Goal: Information Seeking & Learning: Learn about a topic

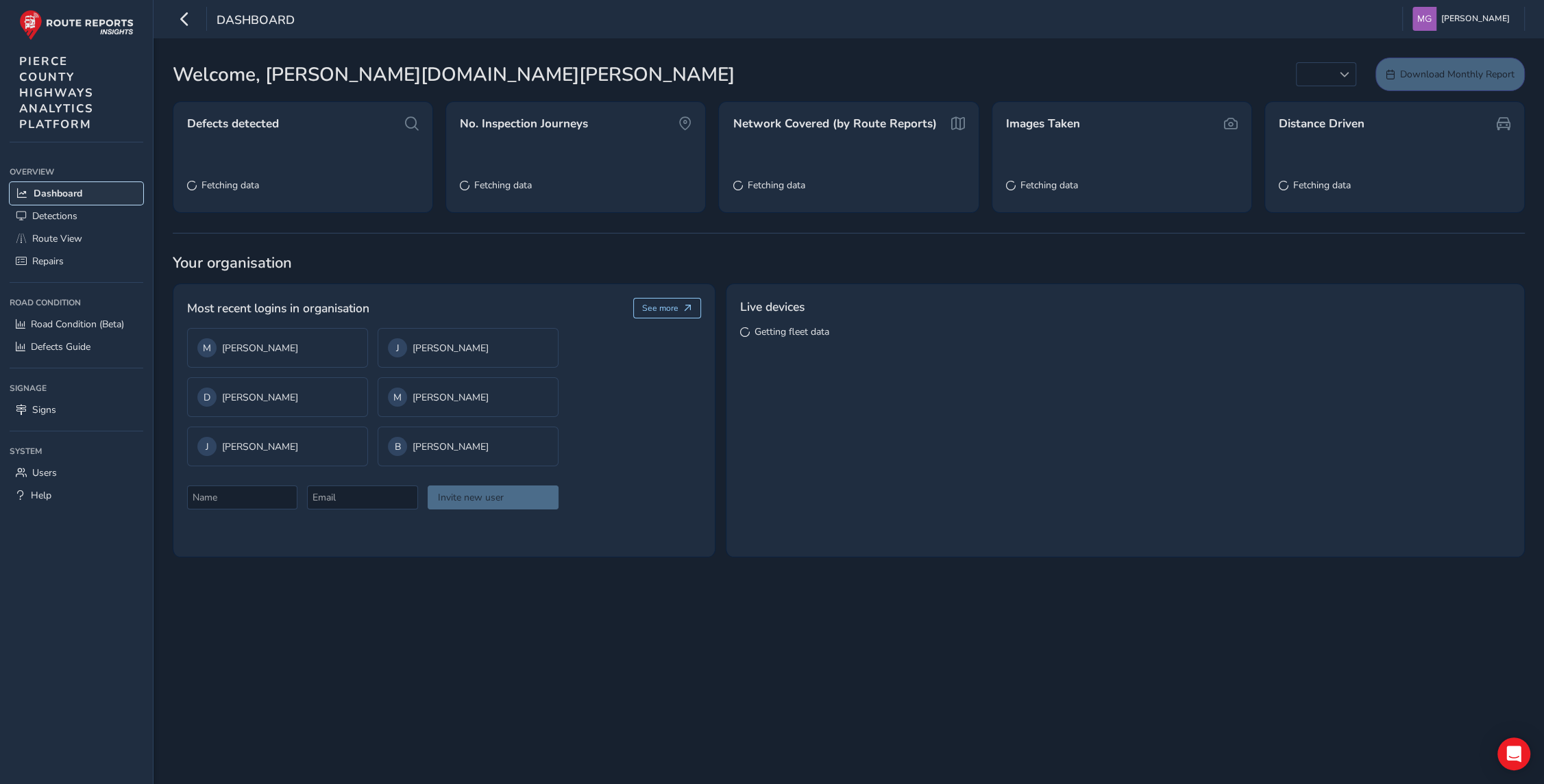
click at [64, 194] on span "Dashboard" at bounding box center [57, 194] width 48 height 13
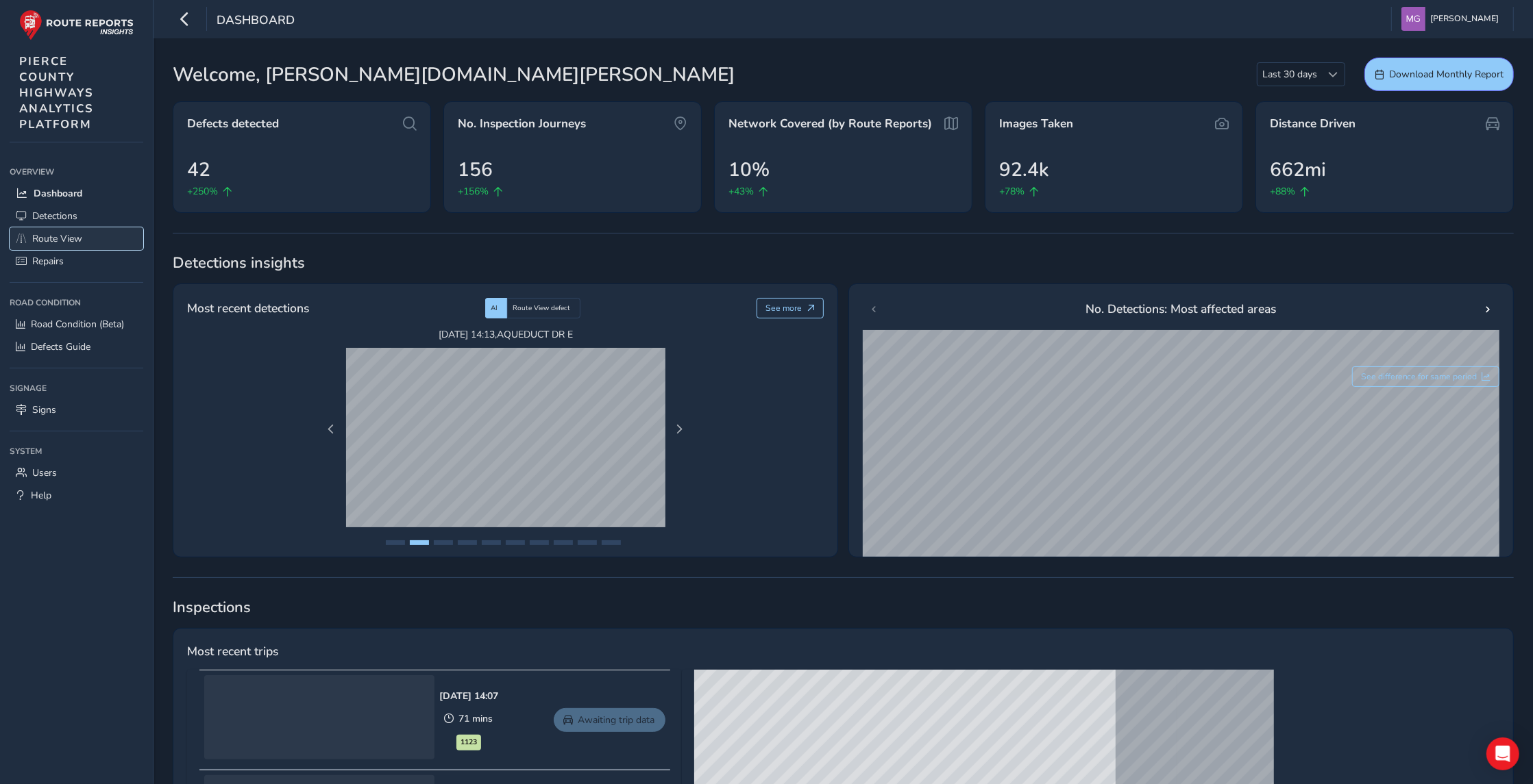
click at [54, 237] on span "Route View" at bounding box center [57, 239] width 50 height 13
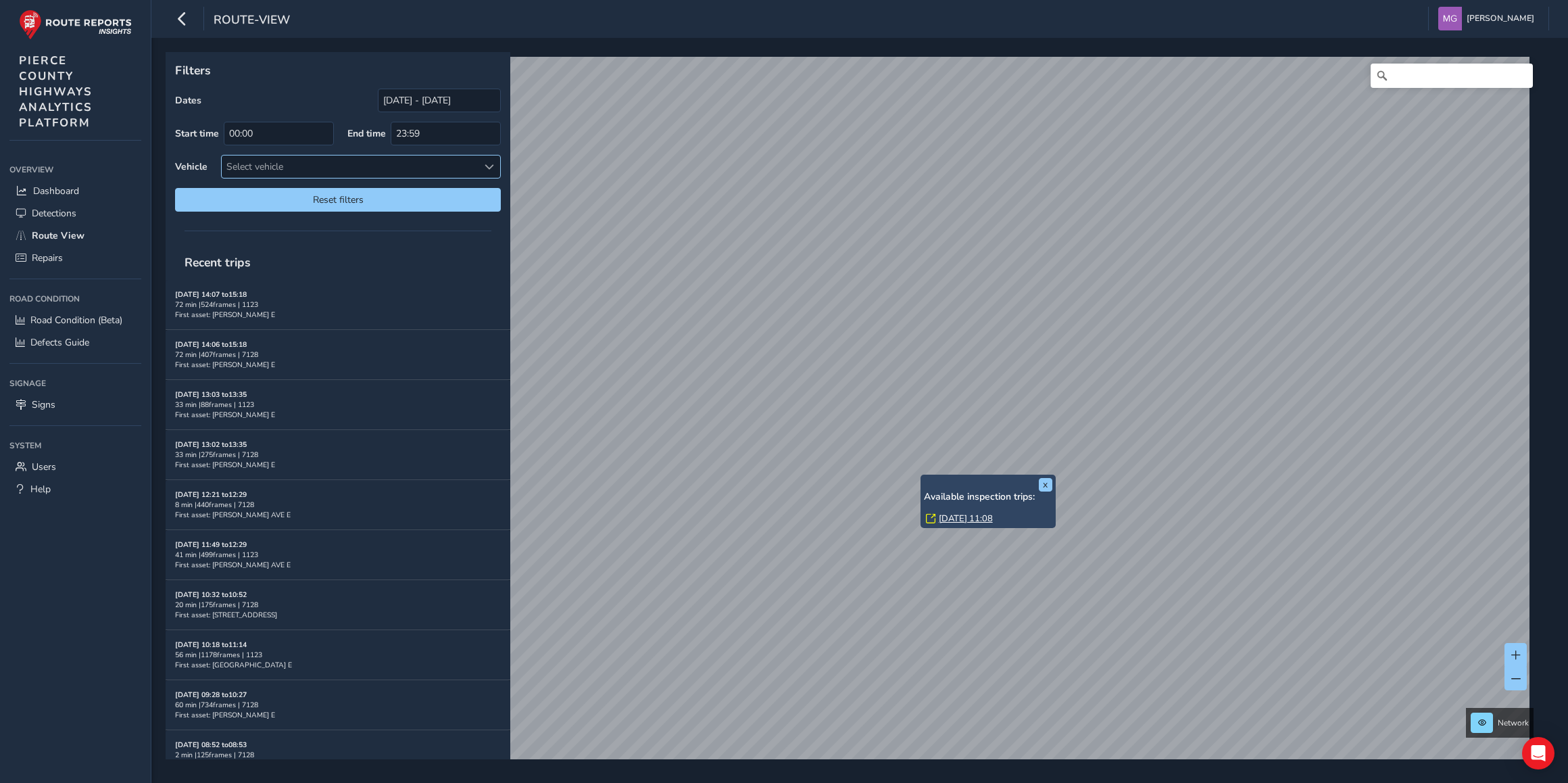
click at [482, 162] on div at bounding box center [488, 166] width 22 height 22
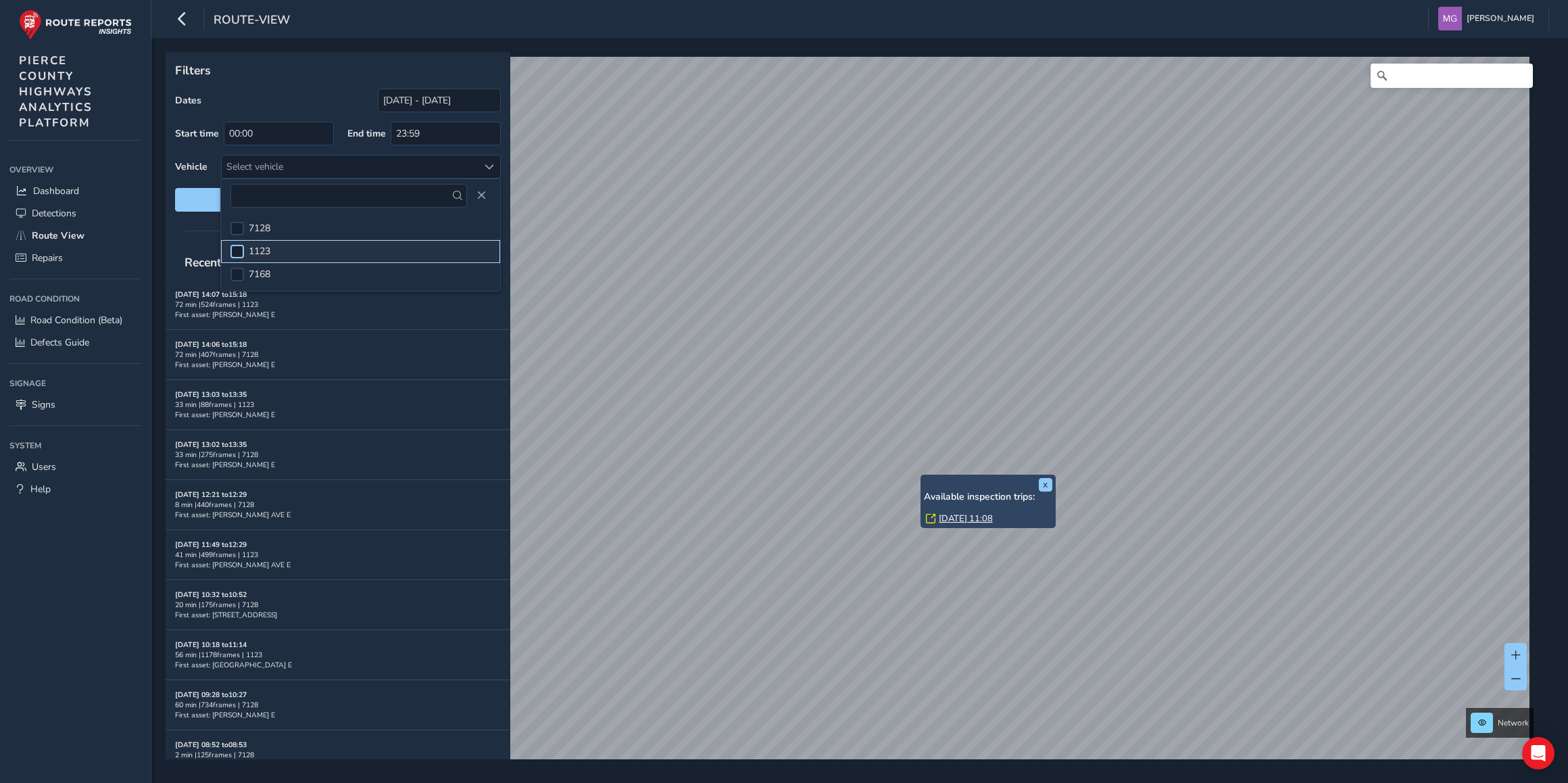
click at [235, 251] on div at bounding box center [237, 251] width 13 height 13
click at [606, 32] on div "route-view Matt George Colour Scheme: Dark Dim Light Logout" at bounding box center [860, 19] width 1417 height 38
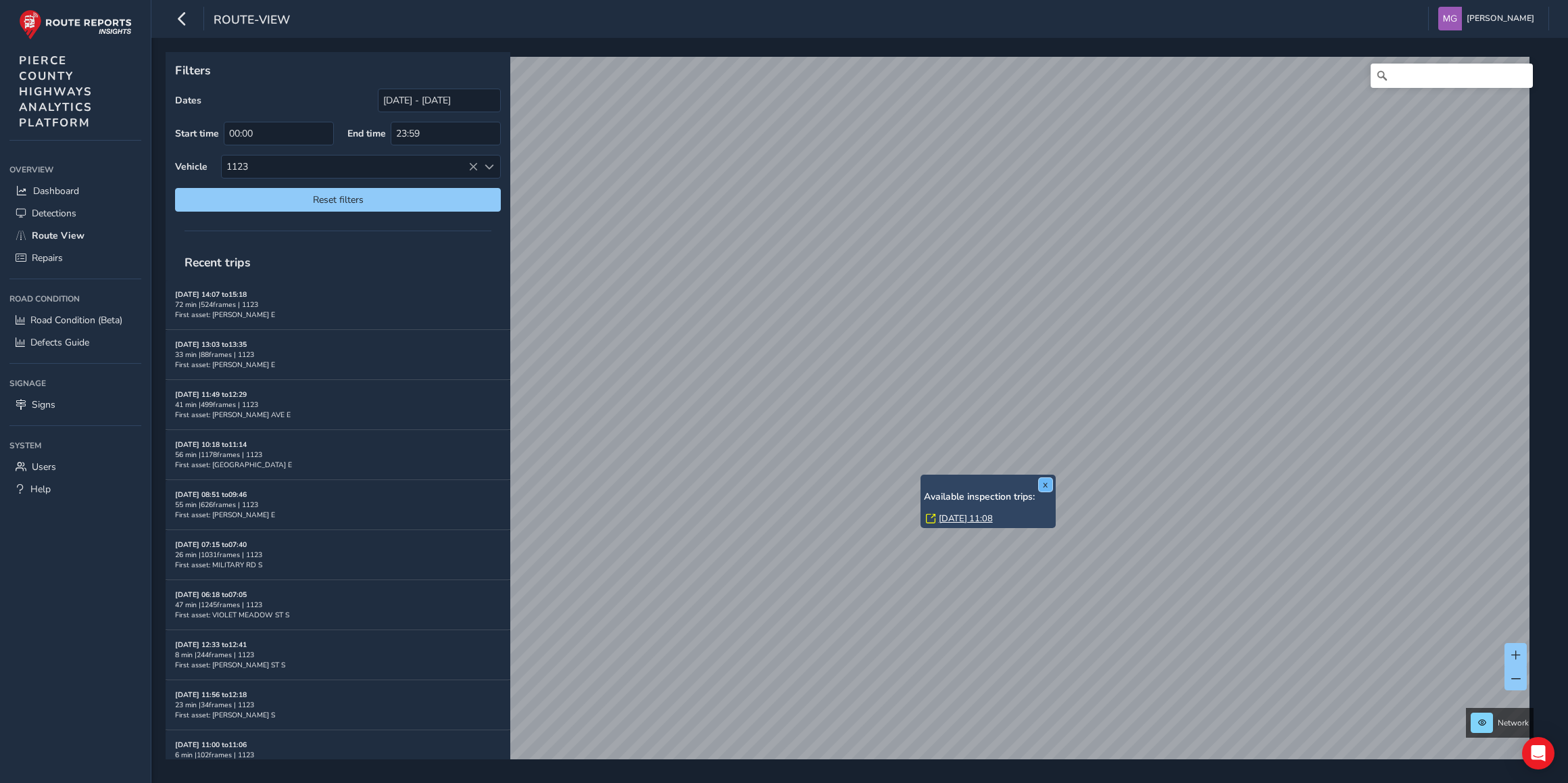
click at [1045, 484] on button "x" at bounding box center [1045, 484] width 13 height 13
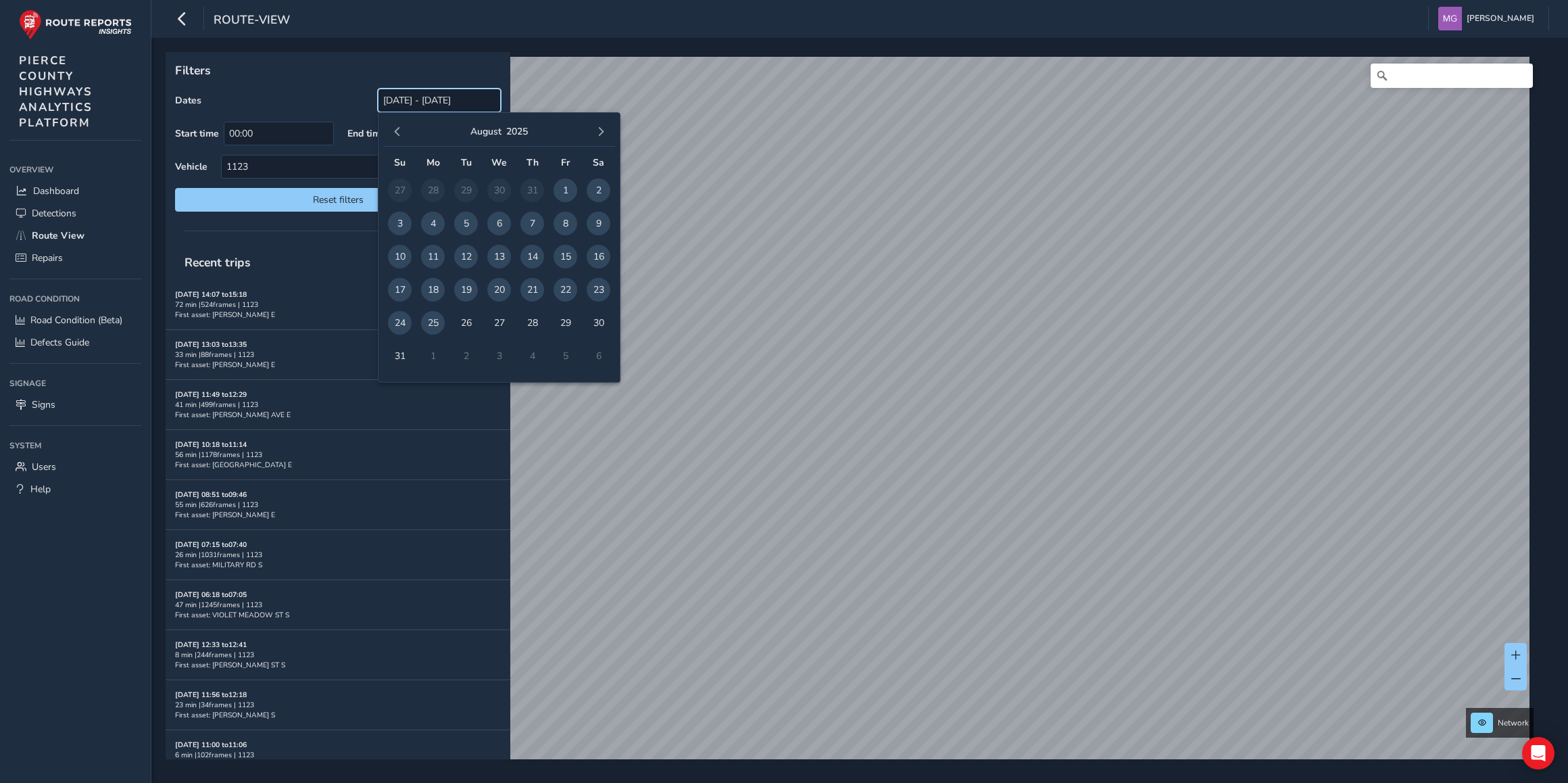
click at [420, 100] on input "07/26/2025 - 08/25/2025" at bounding box center [439, 100] width 123 height 24
click at [432, 320] on span "25" at bounding box center [432, 323] width 24 height 24
type input "08/25/2025"
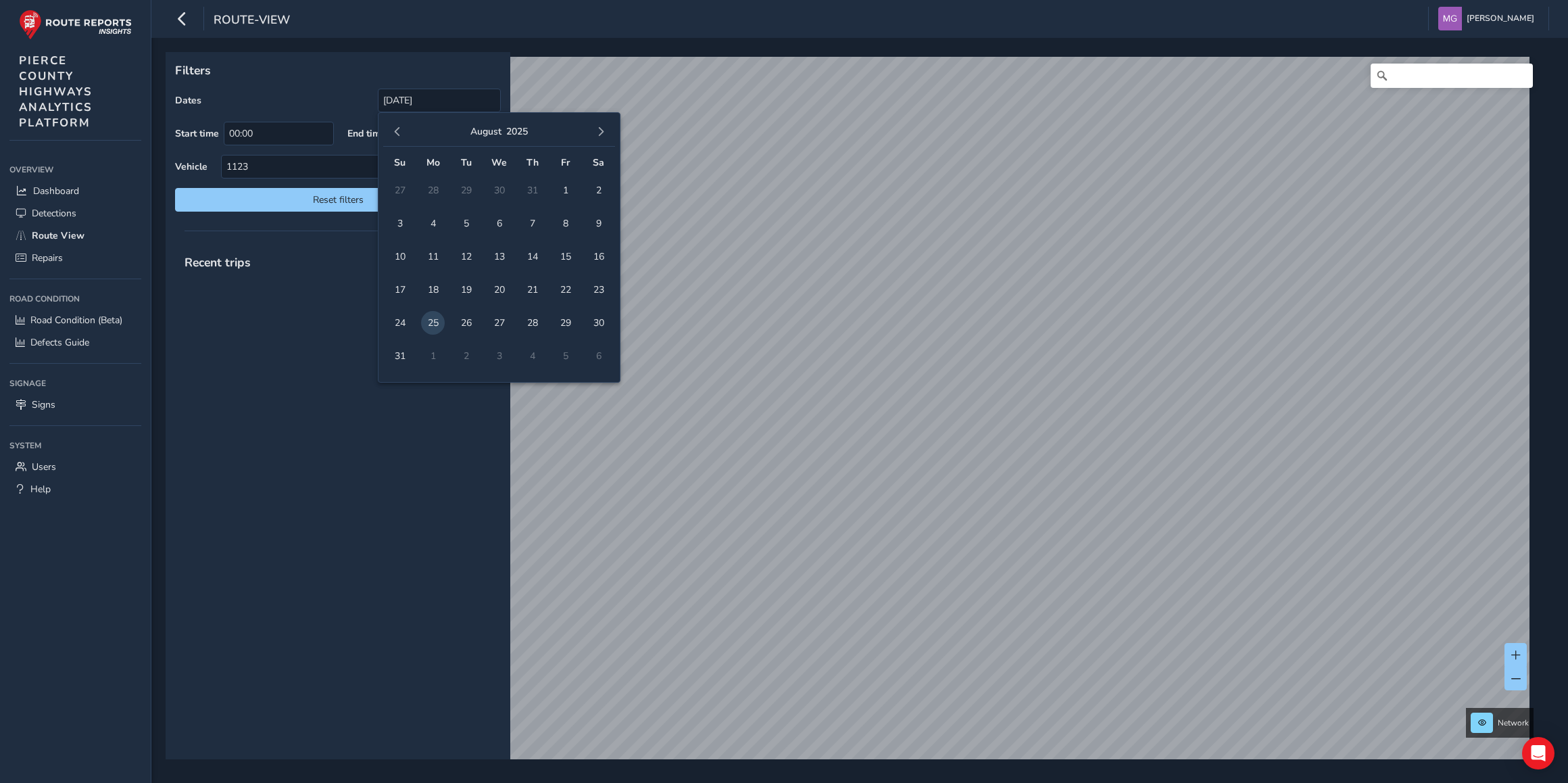
click at [396, 17] on div "route-view Matt George Colour Scheme: Dark Dim Light Logout" at bounding box center [860, 19] width 1417 height 38
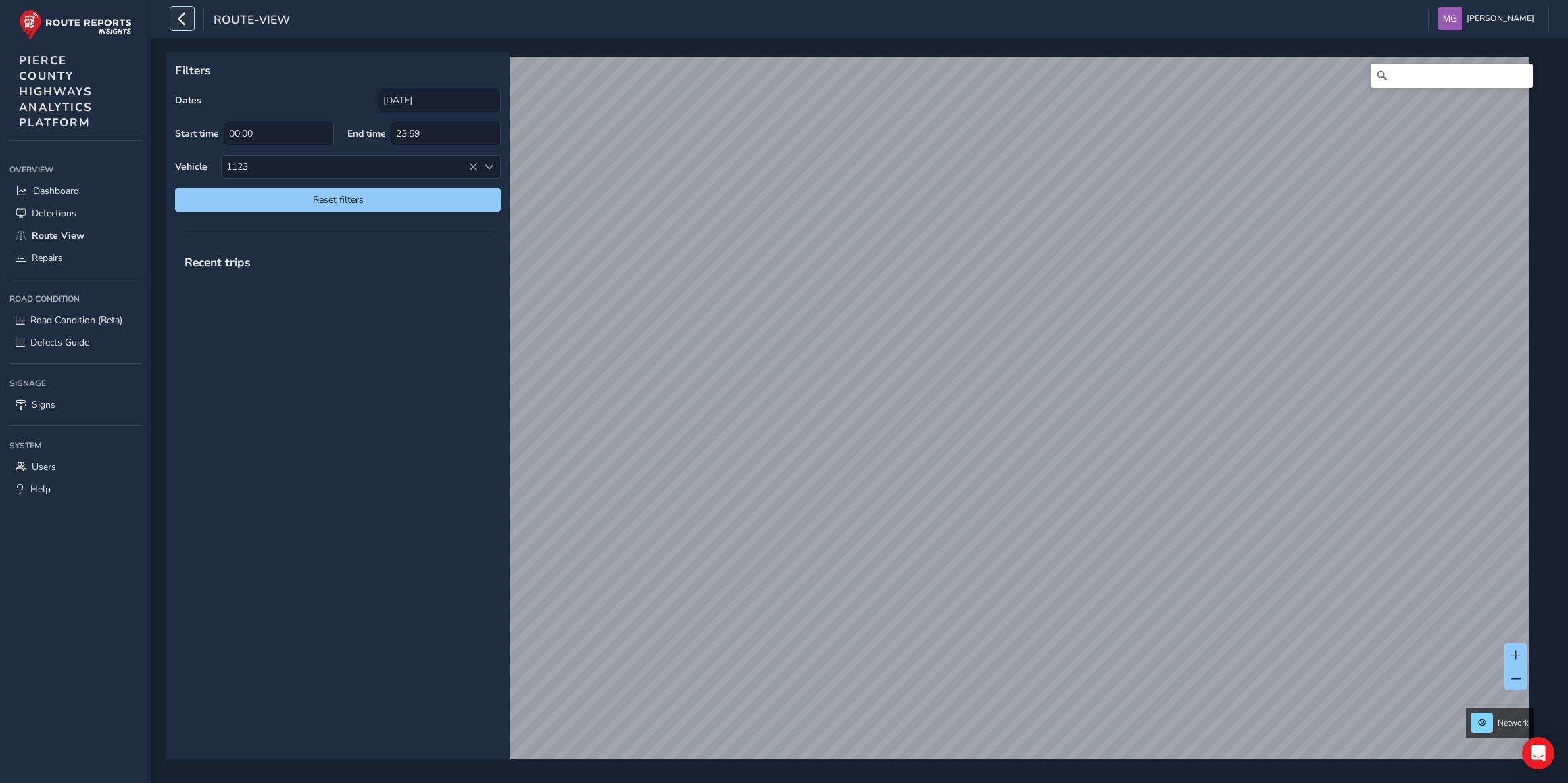
click at [180, 17] on icon "button" at bounding box center [181, 18] width 14 height 24
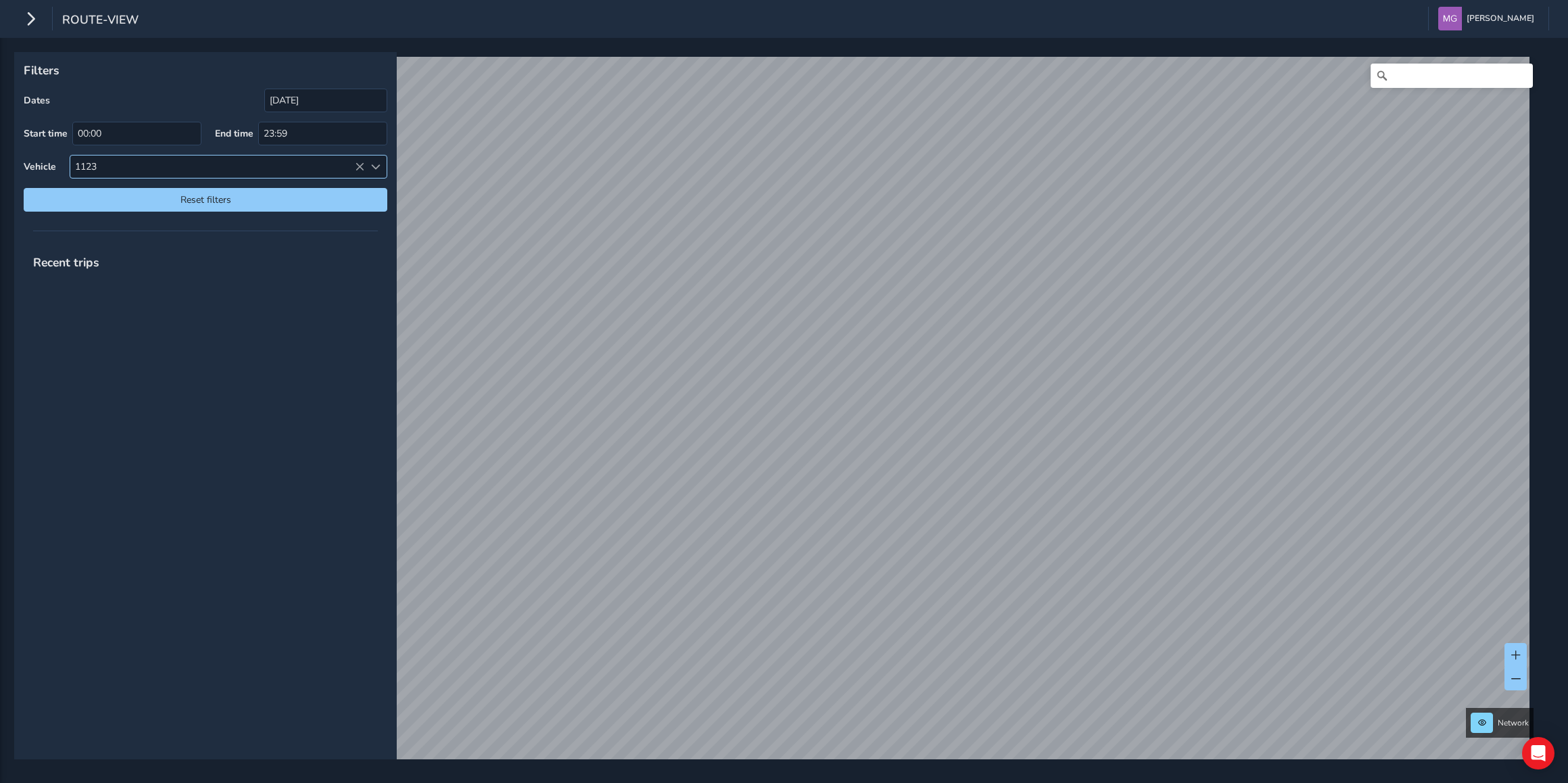
click at [374, 166] on span at bounding box center [376, 167] width 10 height 10
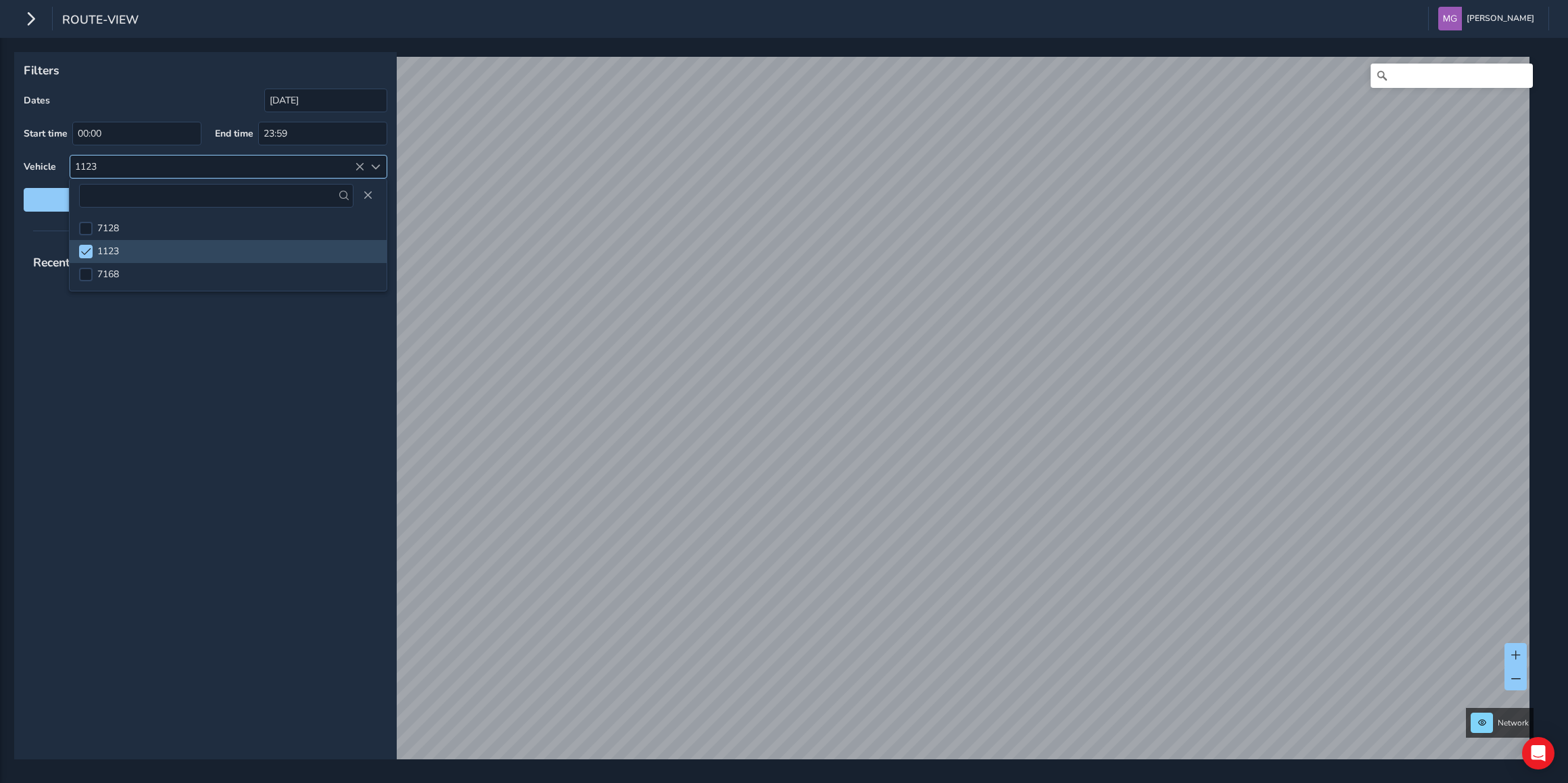
click at [374, 166] on span at bounding box center [376, 167] width 10 height 10
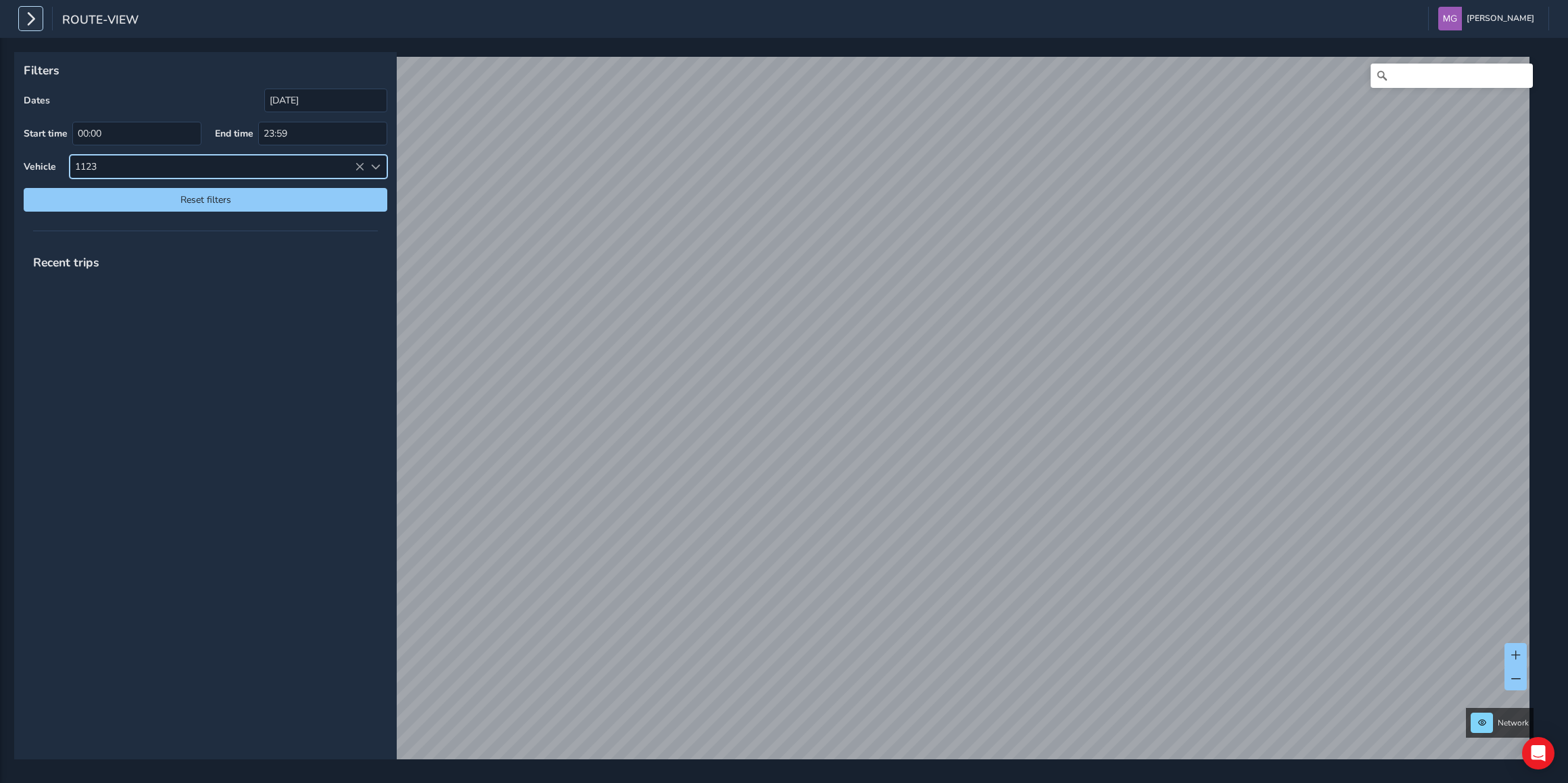
click at [31, 17] on icon "button" at bounding box center [30, 18] width 14 height 24
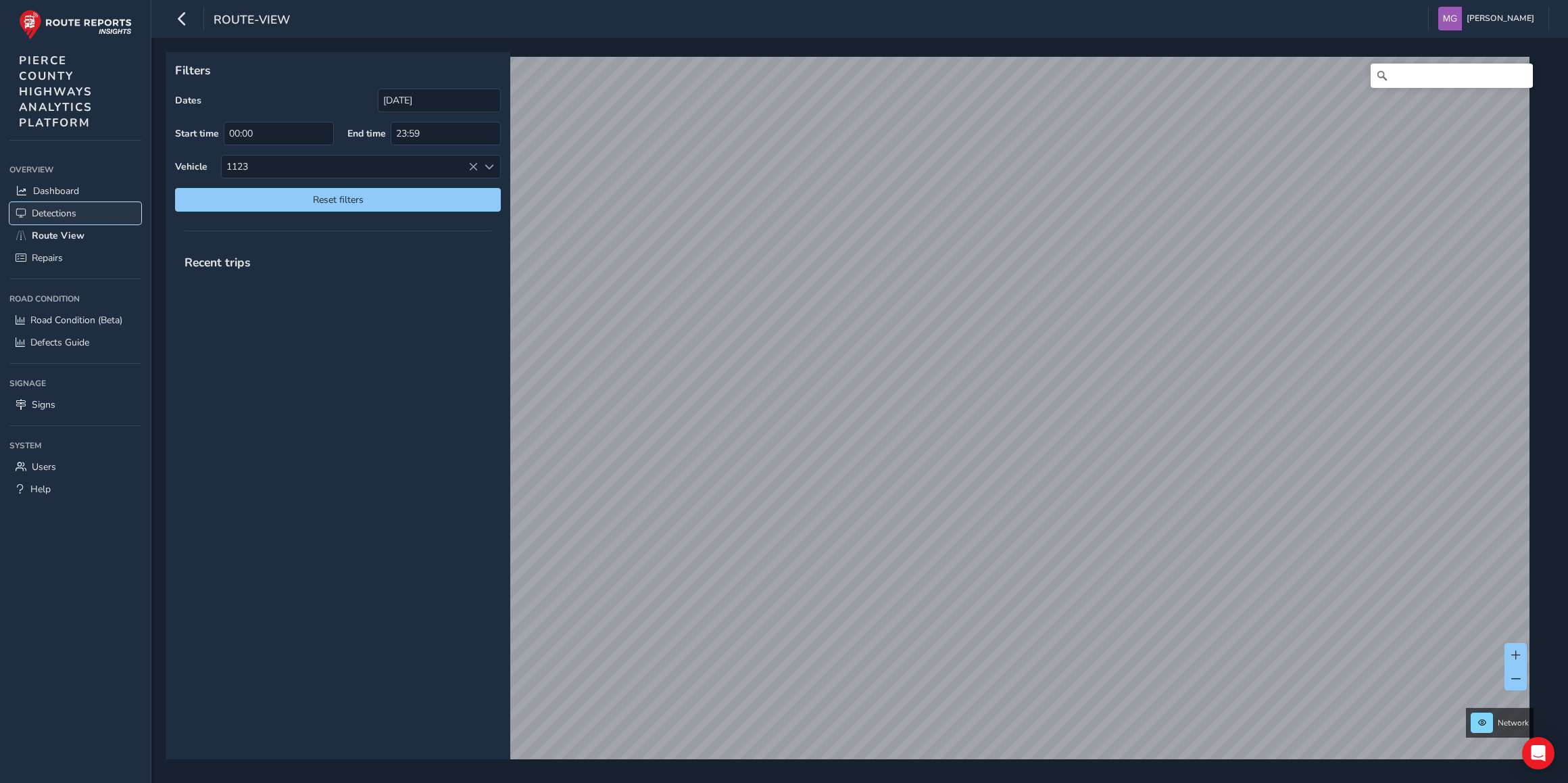
click at [51, 207] on link "Detections" at bounding box center [75, 213] width 132 height 22
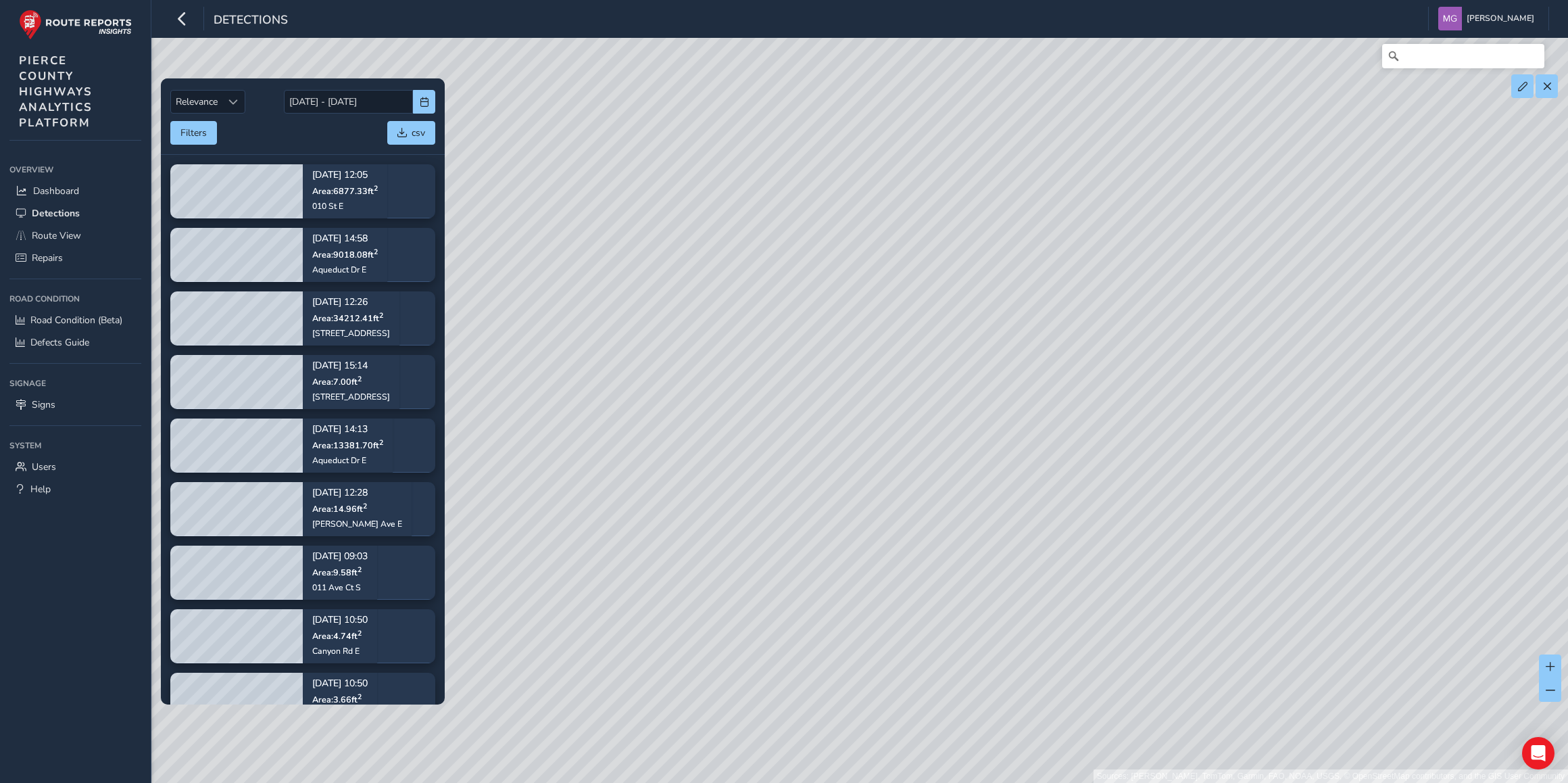
drag, startPoint x: 888, startPoint y: 365, endPoint x: 884, endPoint y: 429, distance: 64.1
click at [884, 429] on div "Sources: [PERSON_NAME], TomTom, Garmin, FAO, NOAA, USGS, © OpenStreetMap contri…" at bounding box center [784, 392] width 1568 height 783
drag, startPoint x: 766, startPoint y: 294, endPoint x: 802, endPoint y: 397, distance: 109.1
click at [802, 397] on div "Sources: [PERSON_NAME], TomTom, Garmin, FAO, NOAA, USGS, © OpenStreetMap contri…" at bounding box center [784, 392] width 1568 height 783
click at [237, 102] on span "Sort by Date" at bounding box center [233, 103] width 10 height 10
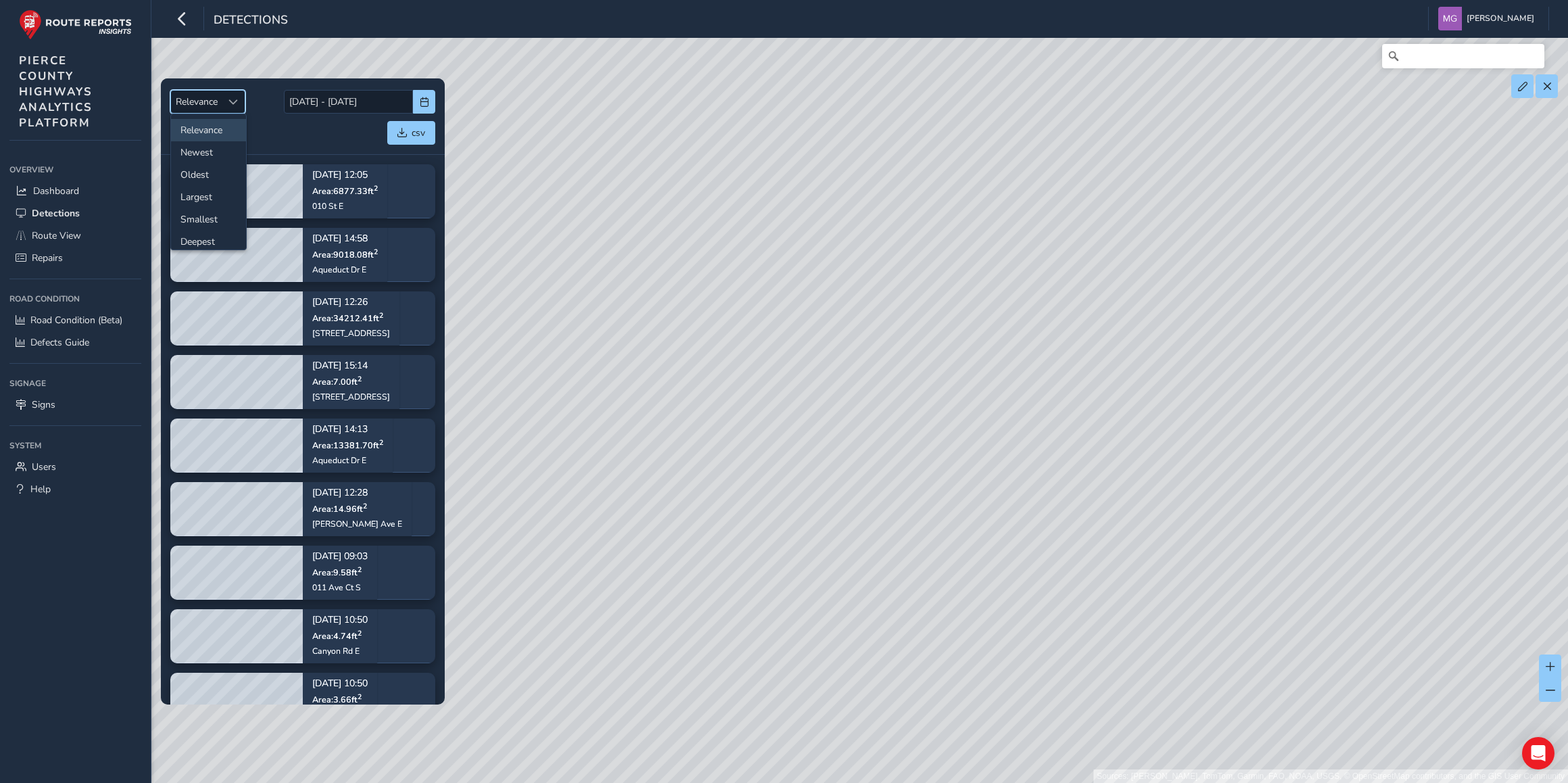
click at [237, 102] on span "Sort by Date" at bounding box center [233, 103] width 10 height 10
click at [423, 102] on span "button" at bounding box center [425, 103] width 10 height 10
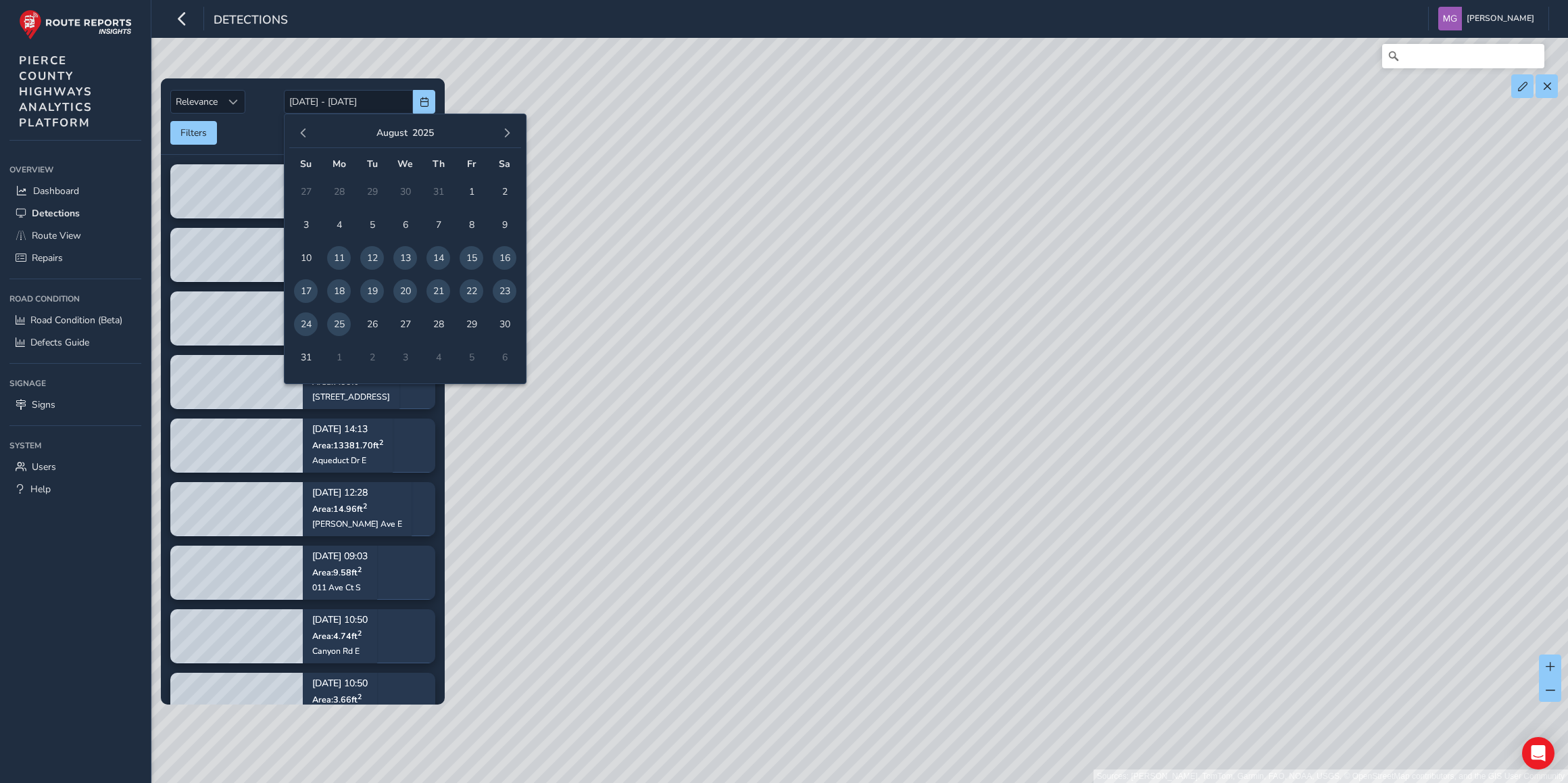
click at [336, 318] on span "25" at bounding box center [339, 324] width 24 height 24
type input "08/25/2025"
click at [420, 100] on span "button" at bounding box center [425, 103] width 10 height 10
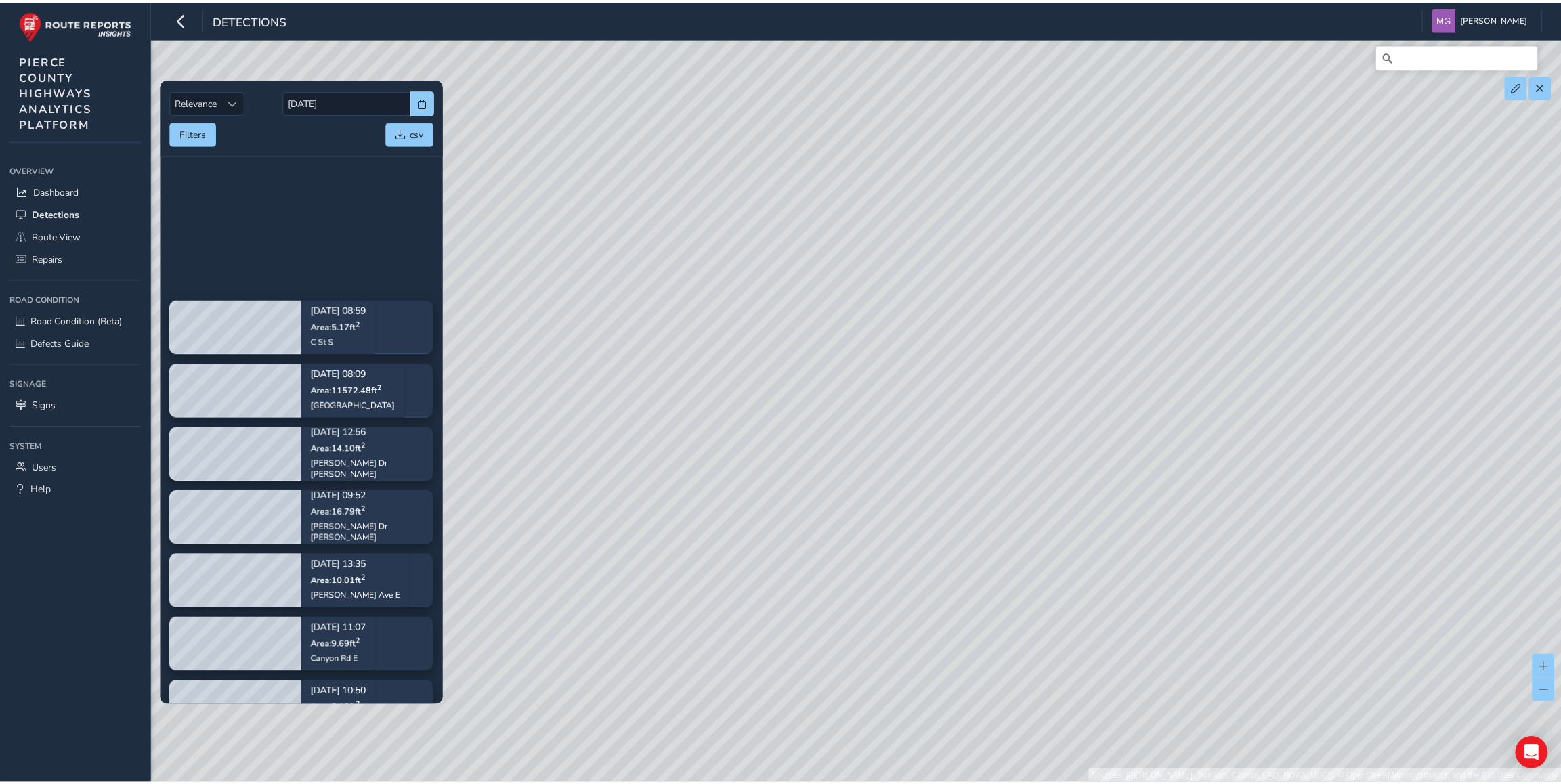
scroll to position [827, 0]
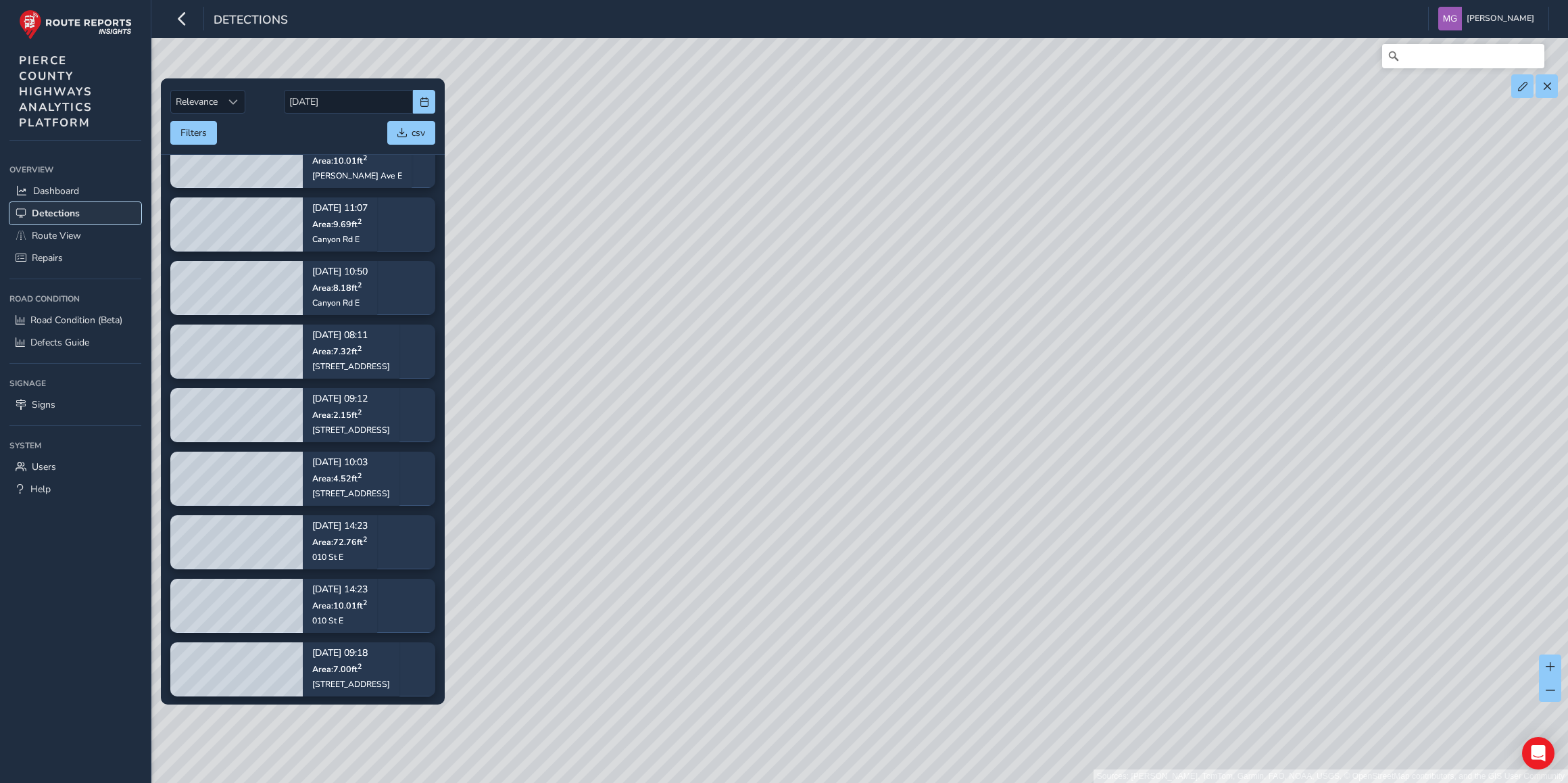
click at [52, 213] on span "Detections" at bounding box center [56, 213] width 48 height 13
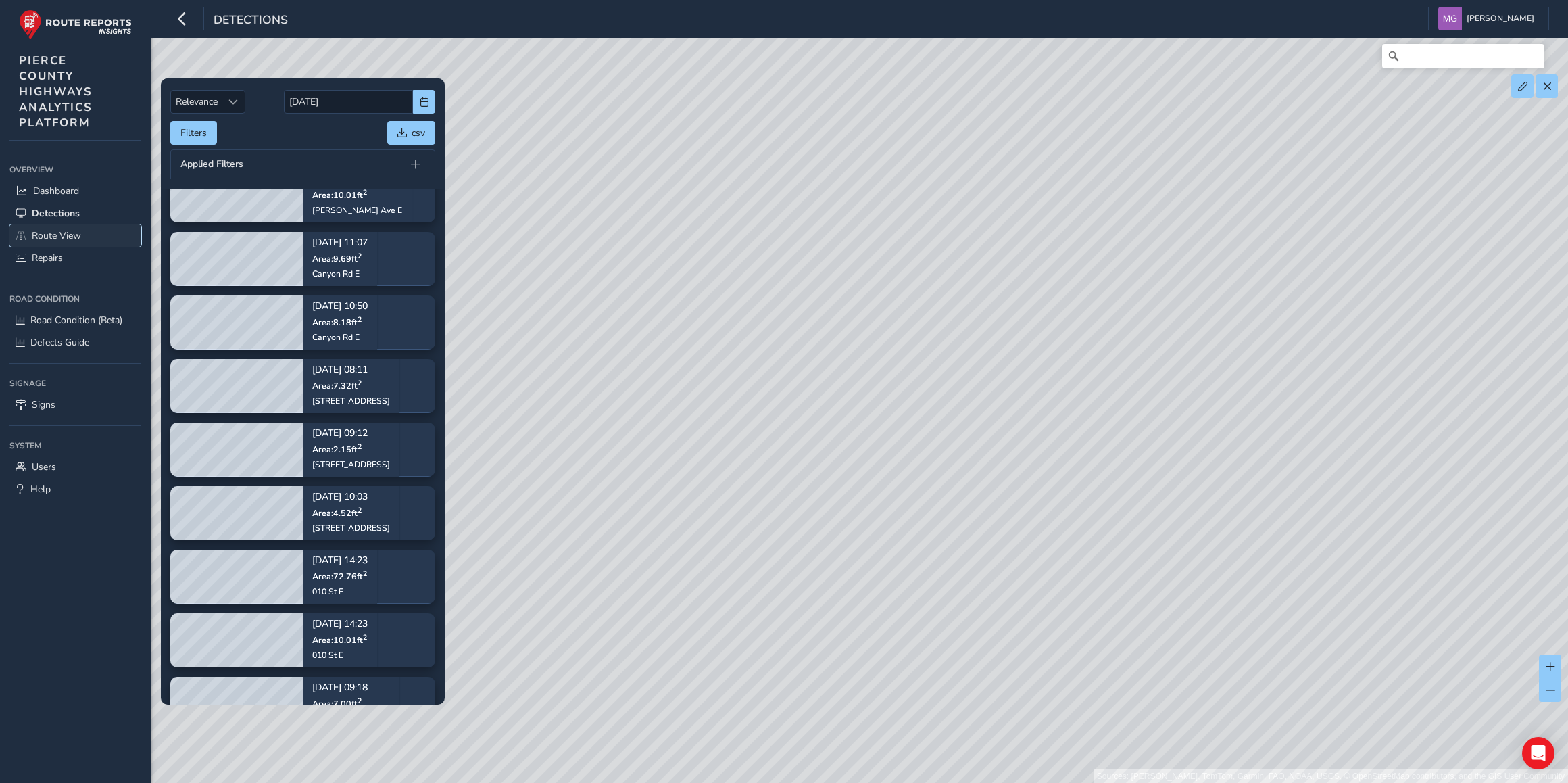
click at [56, 236] on span "Route View" at bounding box center [57, 236] width 49 height 13
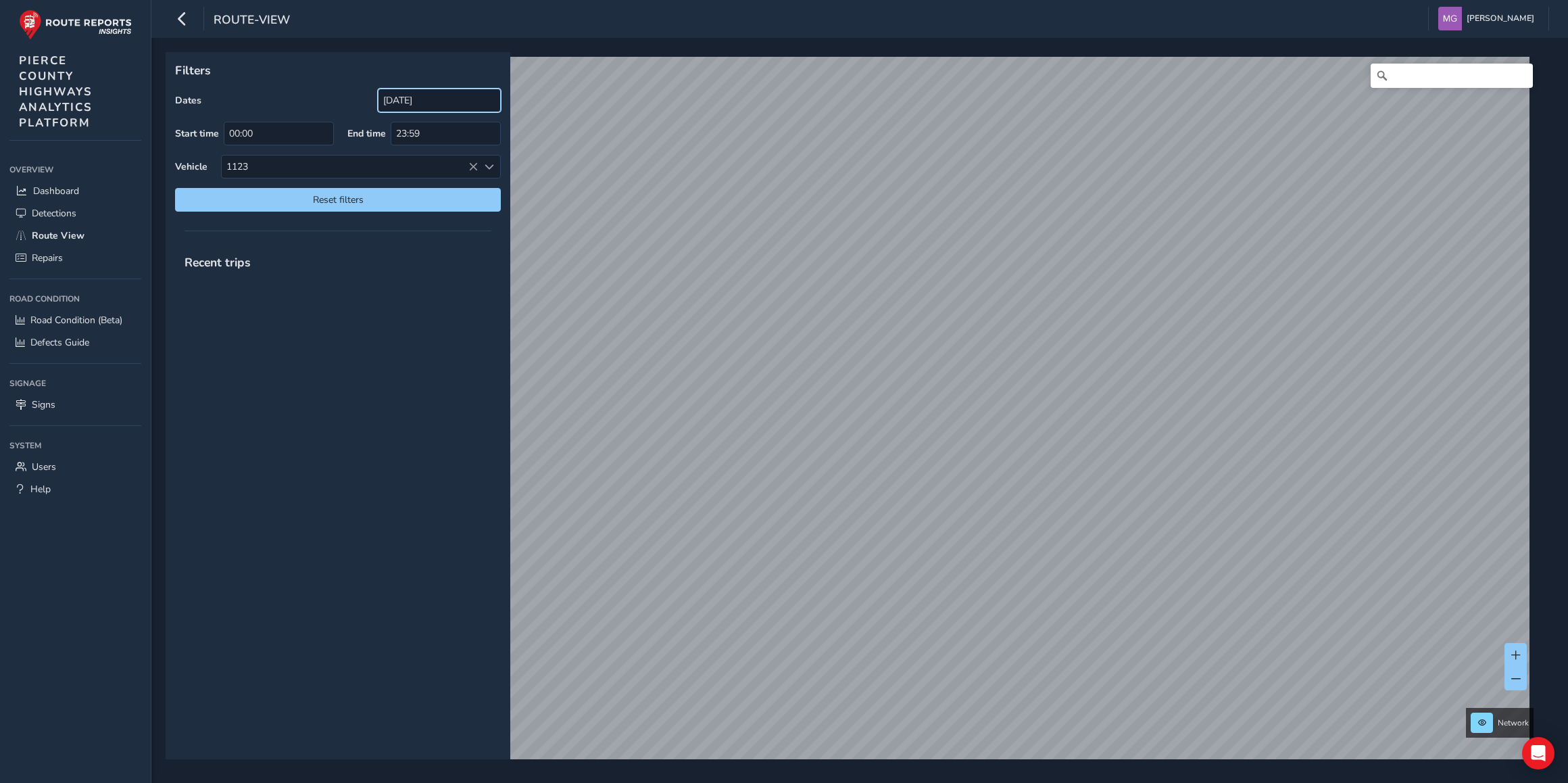
click at [455, 99] on input "08/25/2025" at bounding box center [439, 100] width 123 height 24
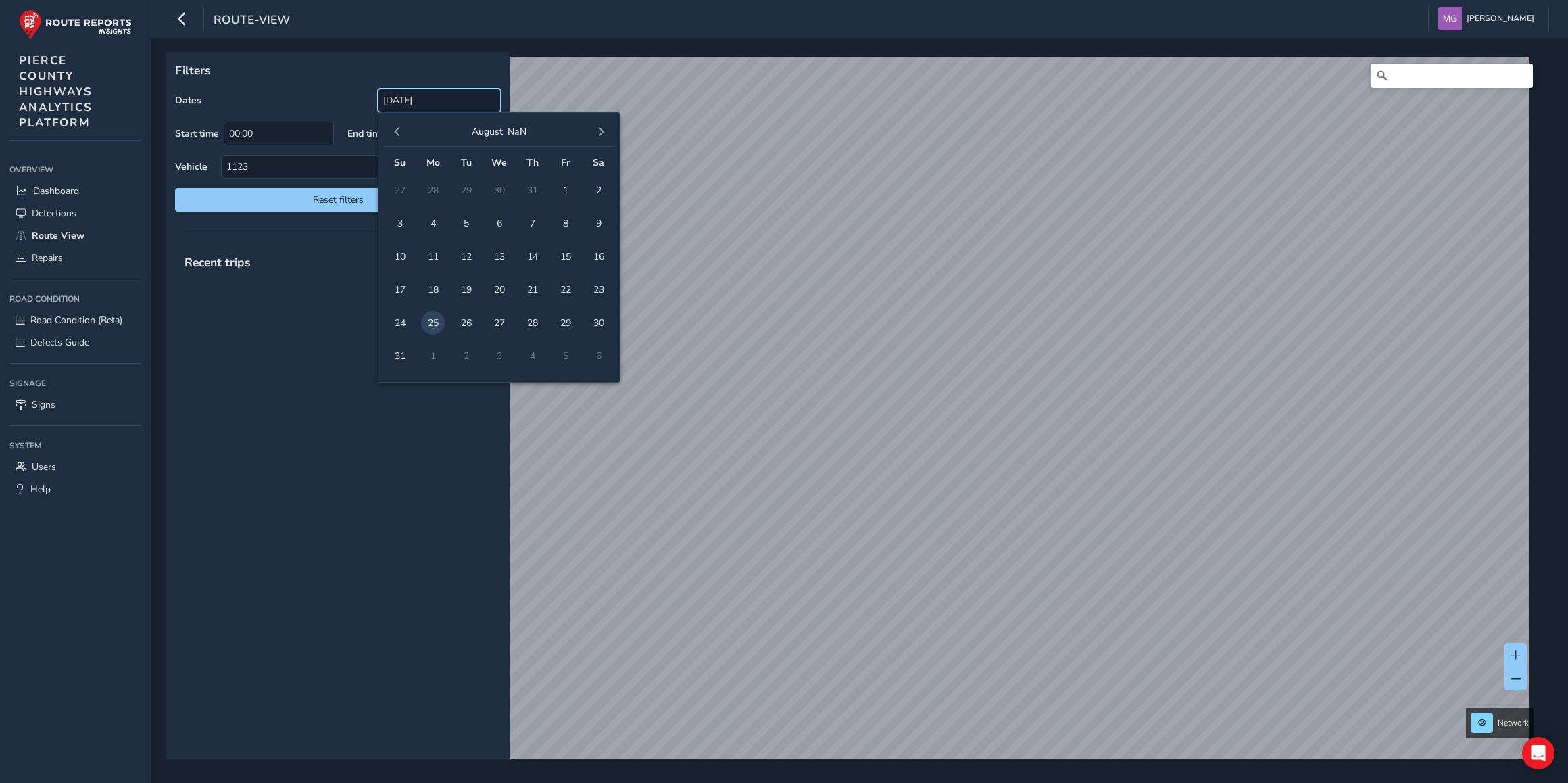
click at [455, 99] on input "08/25/2025" at bounding box center [439, 100] width 123 height 24
click at [436, 320] on span "25" at bounding box center [432, 323] width 24 height 24
type input "08/25/2025 - 08/25/2025"
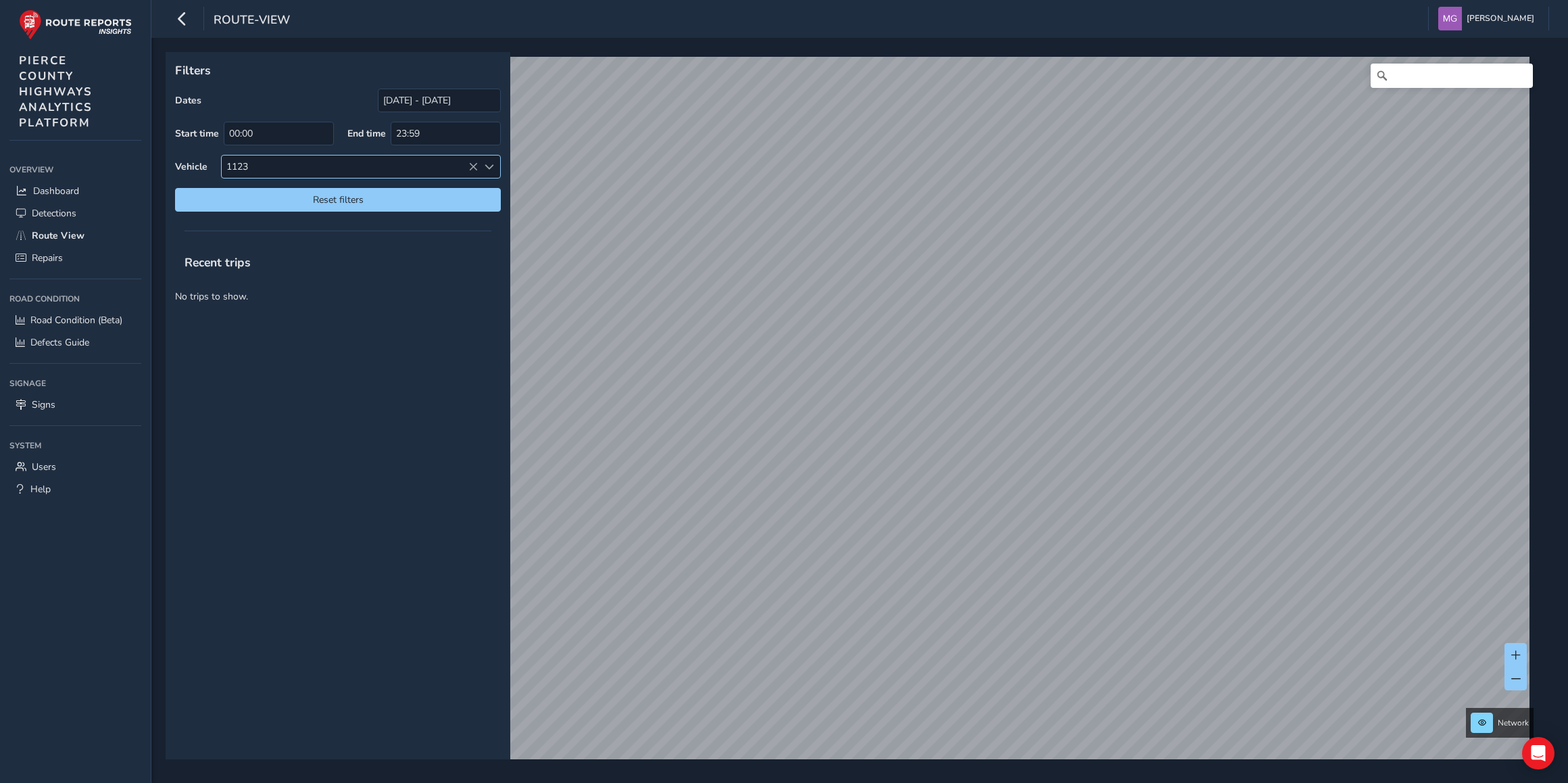
click at [490, 166] on span at bounding box center [490, 167] width 10 height 10
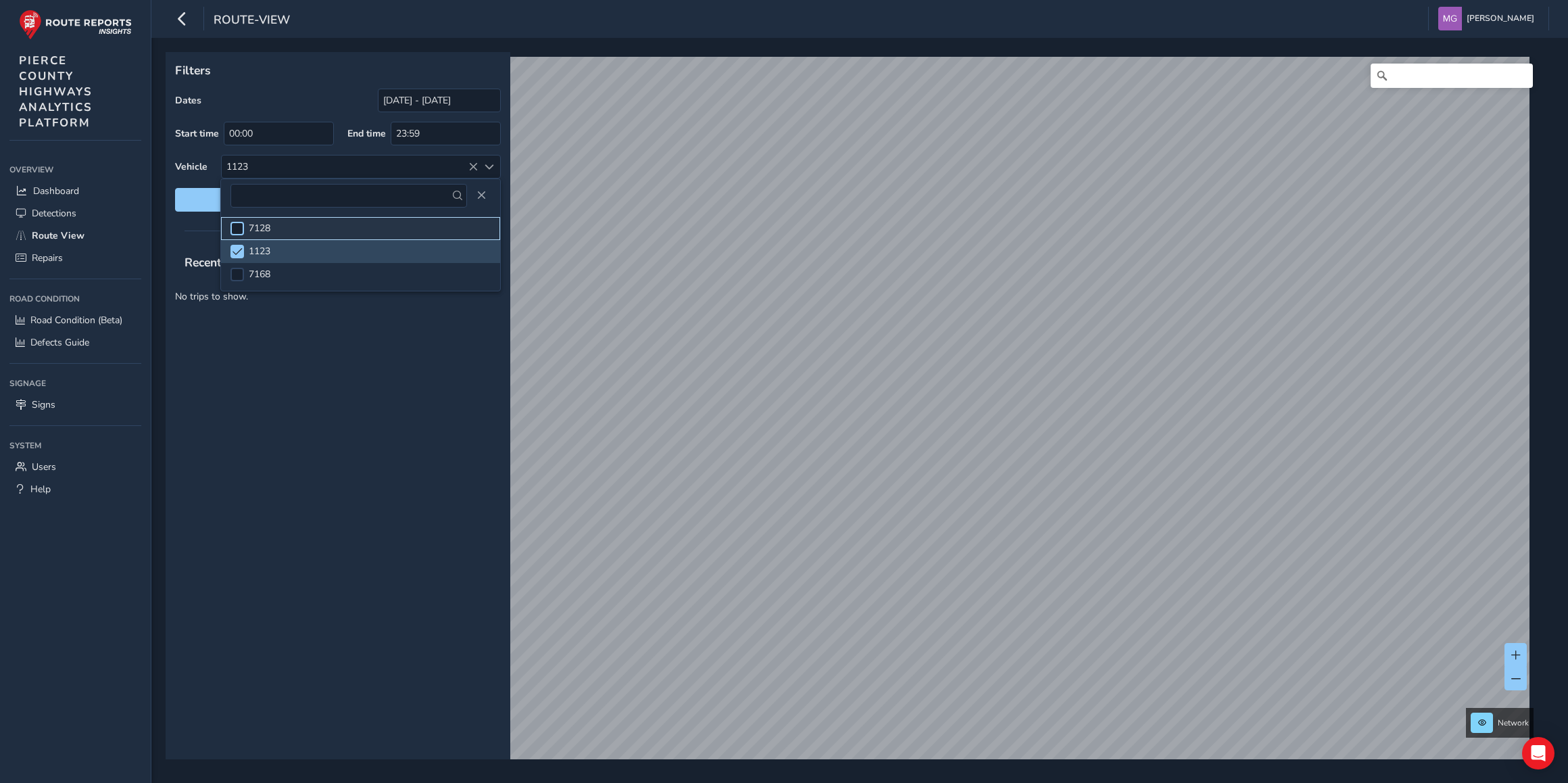
click at [236, 227] on div at bounding box center [237, 228] width 13 height 13
click at [395, 373] on div "Recent trips No trips to show." at bounding box center [338, 501] width 345 height 515
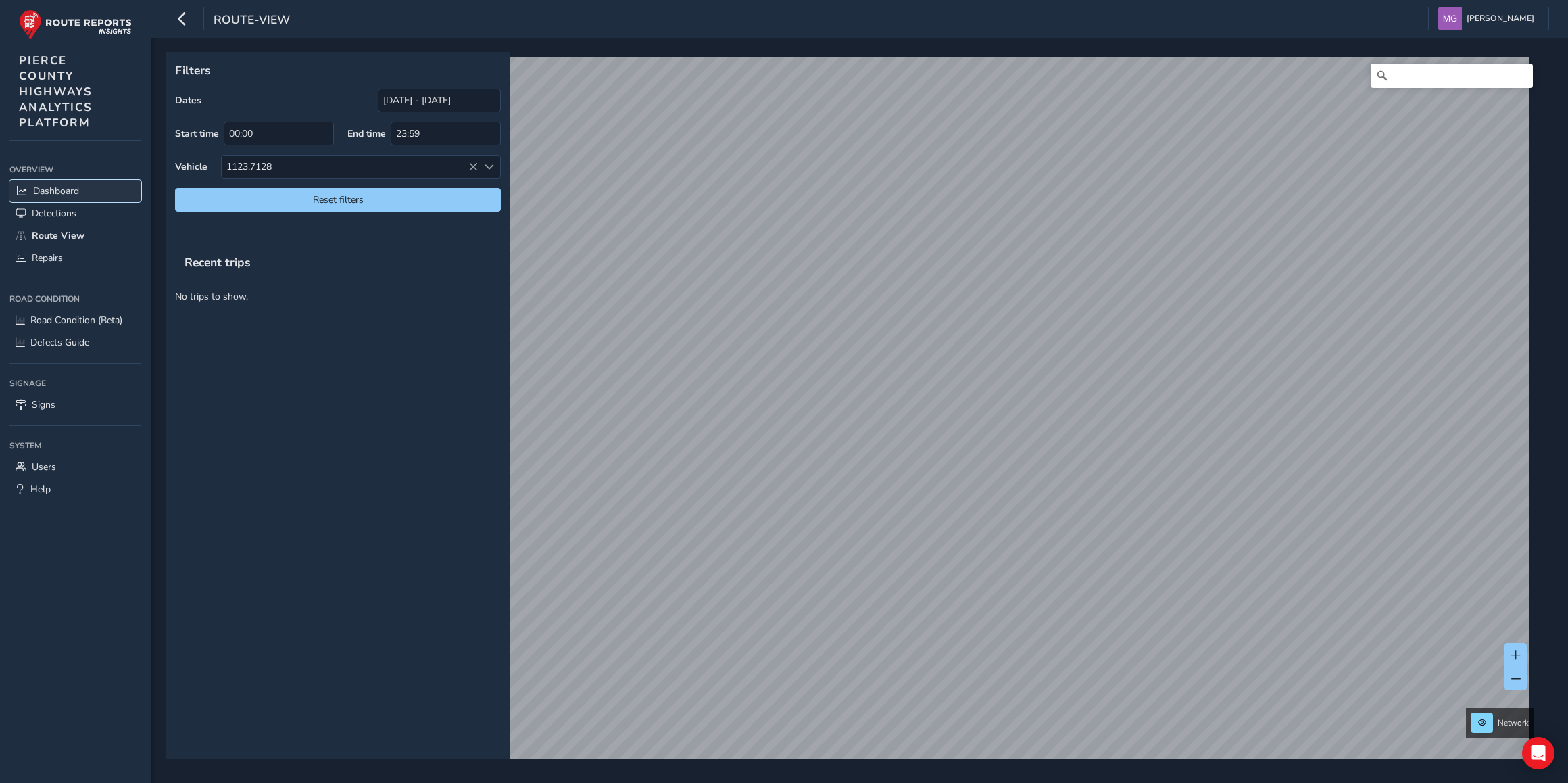
click at [57, 194] on span "Dashboard" at bounding box center [56, 191] width 46 height 13
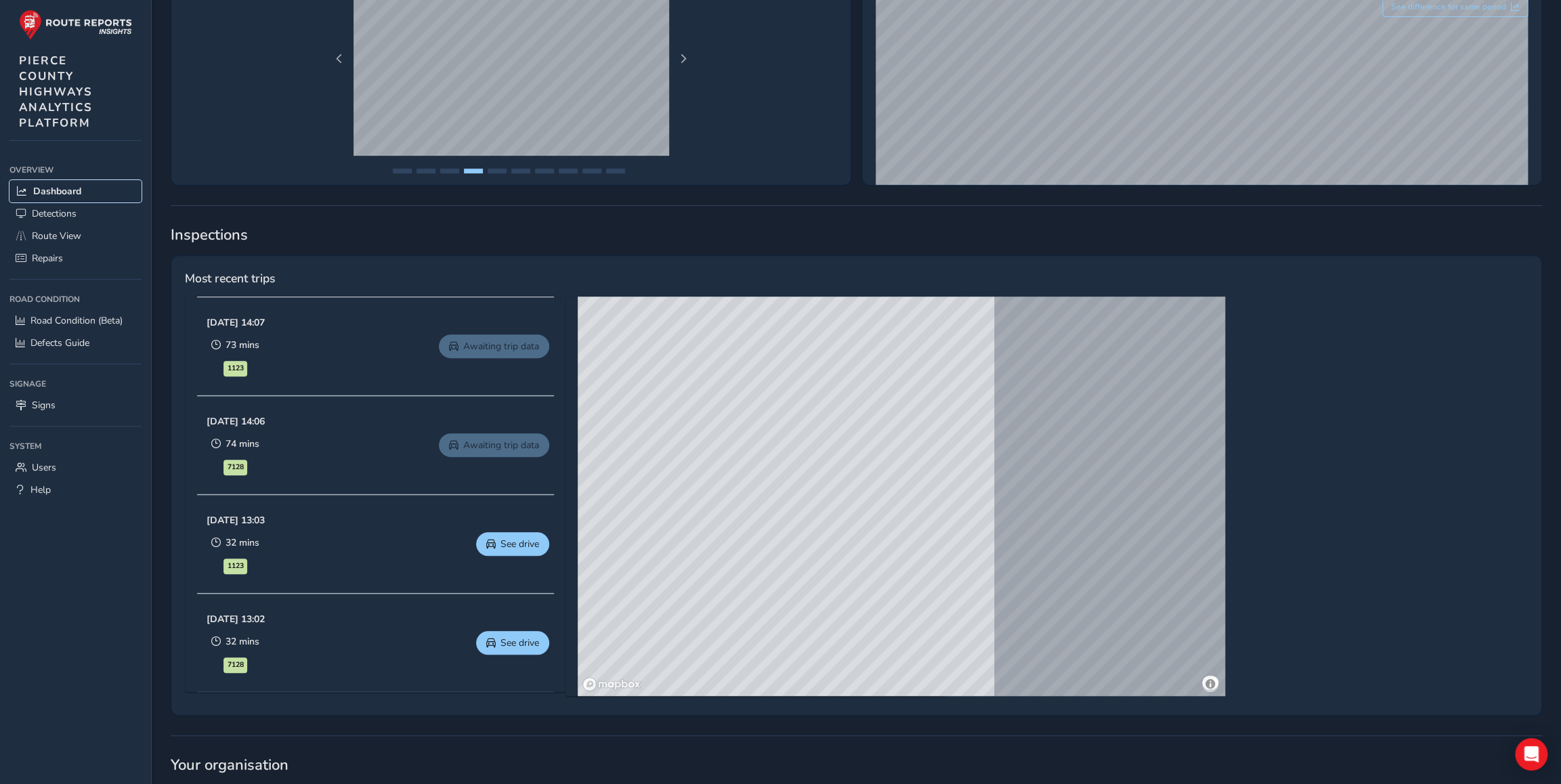
scroll to position [406, 0]
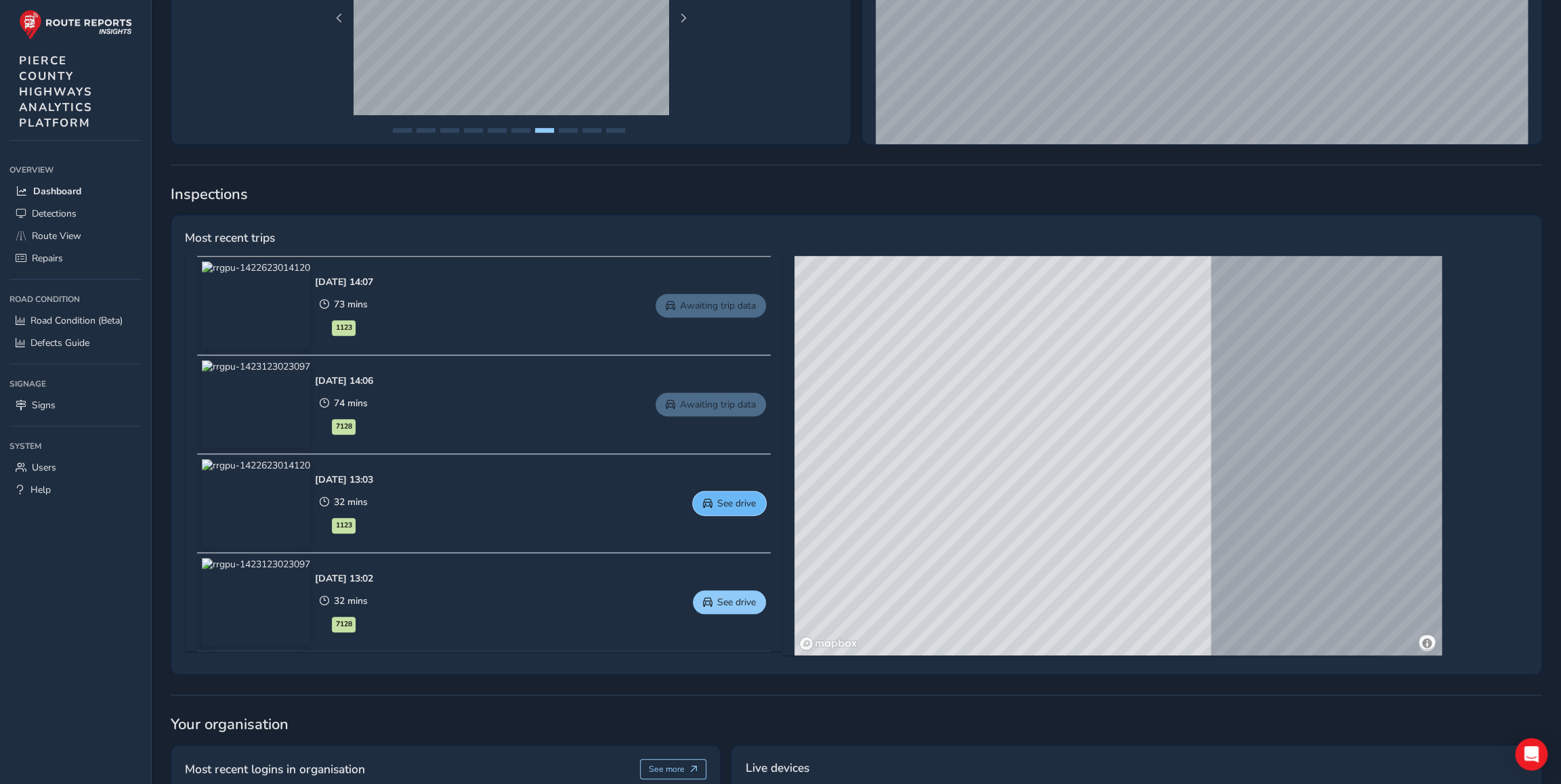
click at [755, 501] on span "See drive" at bounding box center [736, 504] width 39 height 13
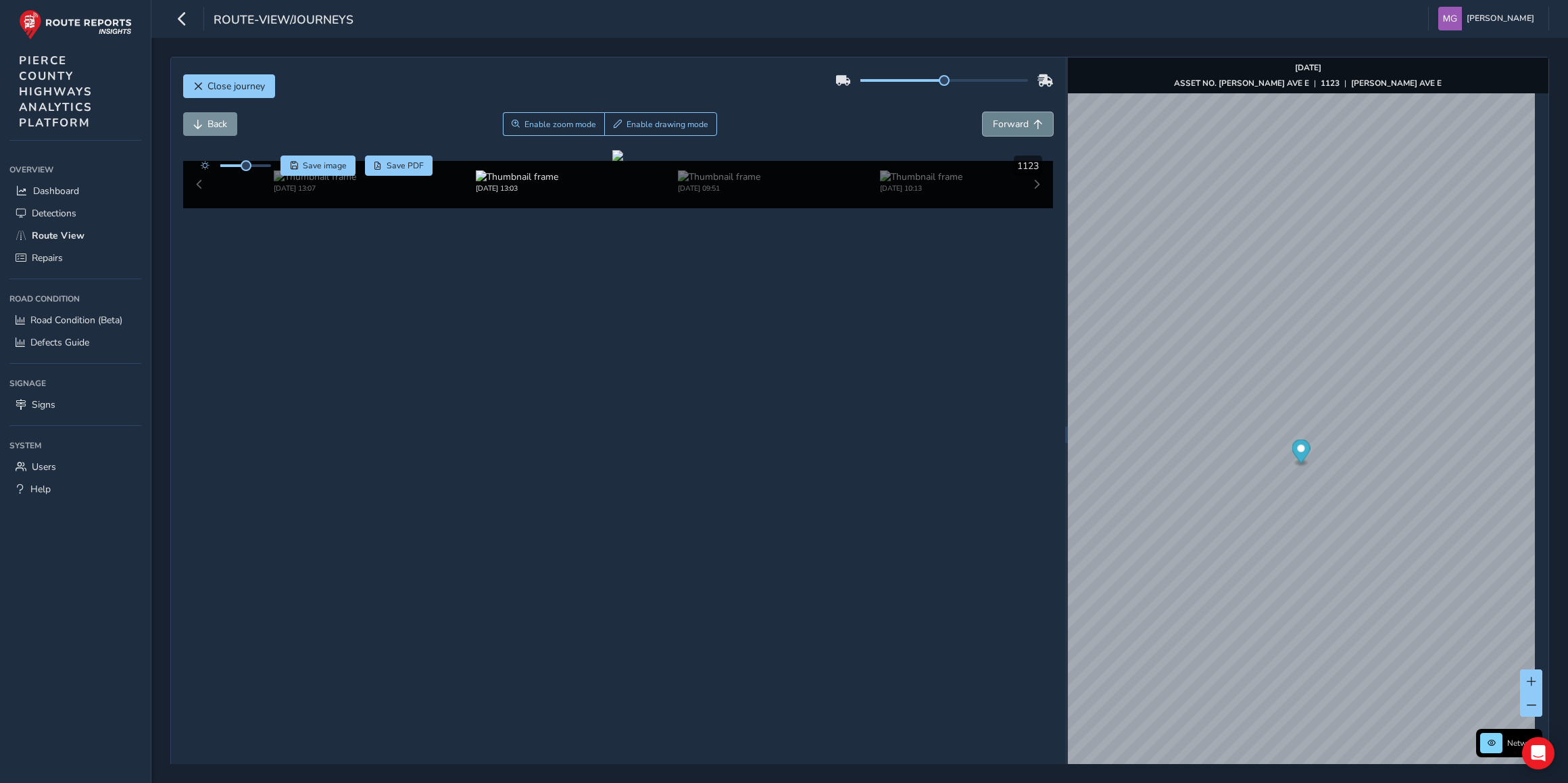
click at [1011, 120] on span "Forward" at bounding box center [1011, 124] width 36 height 13
click at [1010, 121] on span "Forward" at bounding box center [1011, 124] width 36 height 13
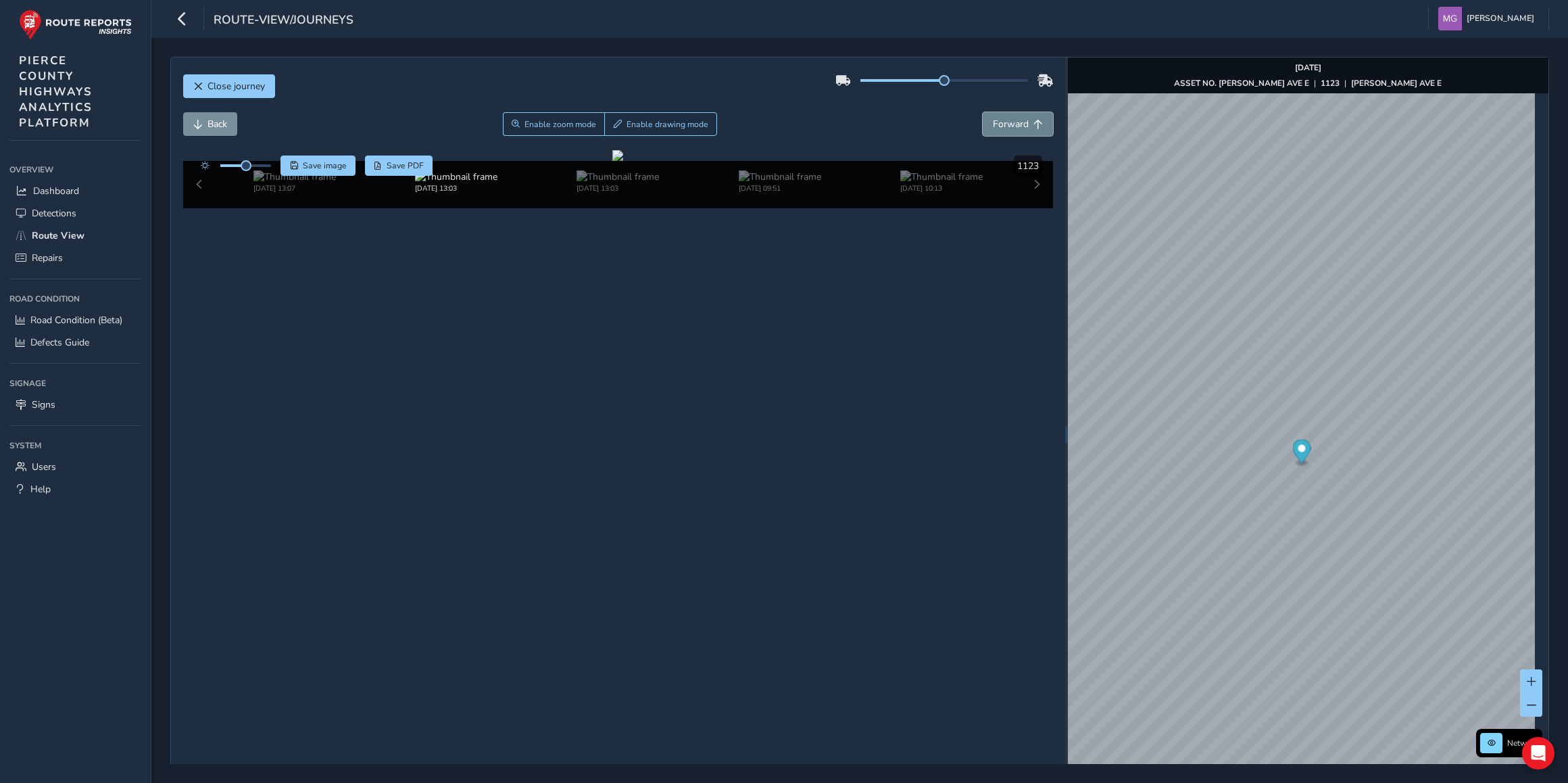
click at [1010, 121] on span "Forward" at bounding box center [1011, 124] width 36 height 13
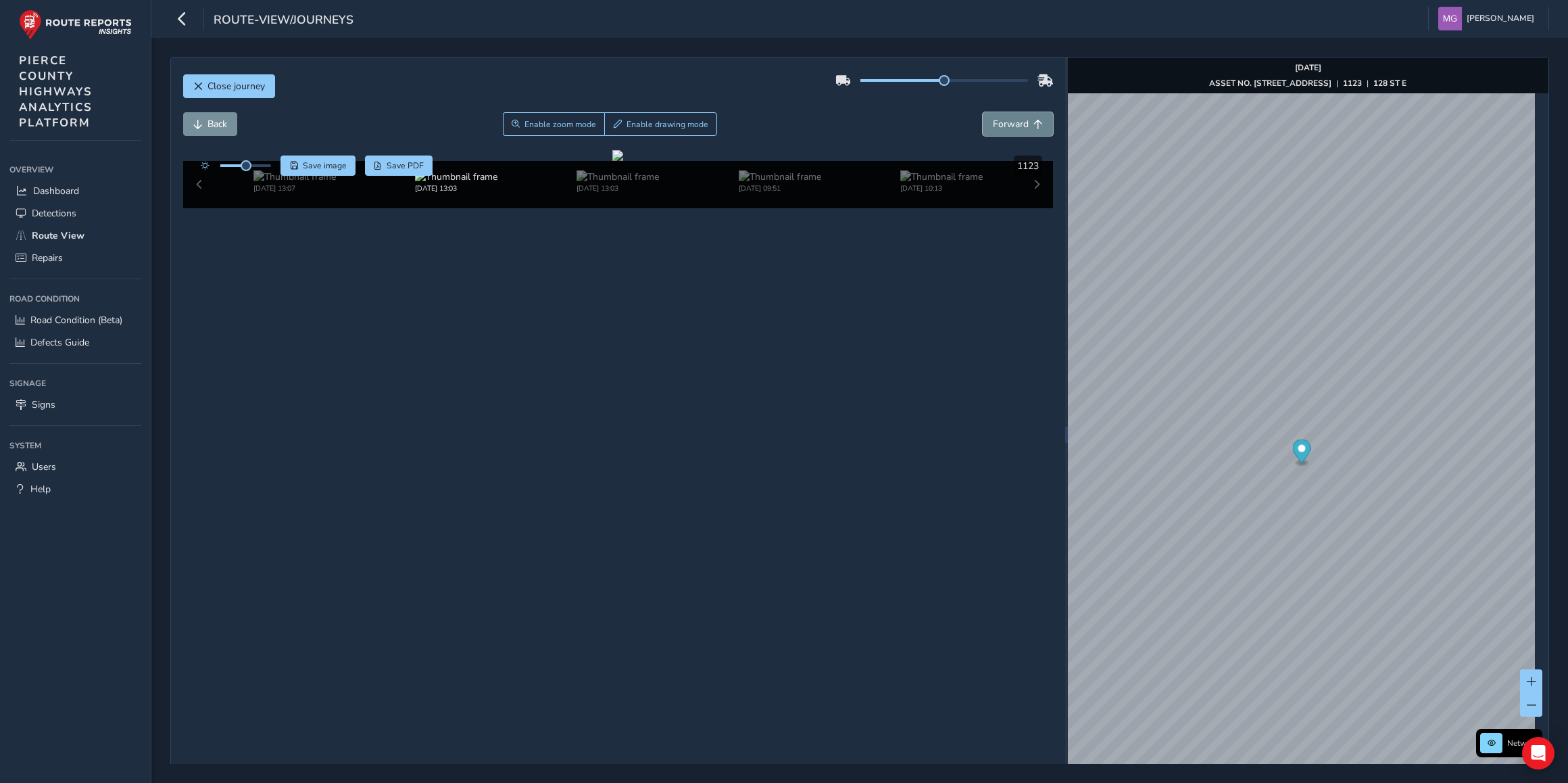
click at [1010, 121] on span "Forward" at bounding box center [1011, 124] width 36 height 13
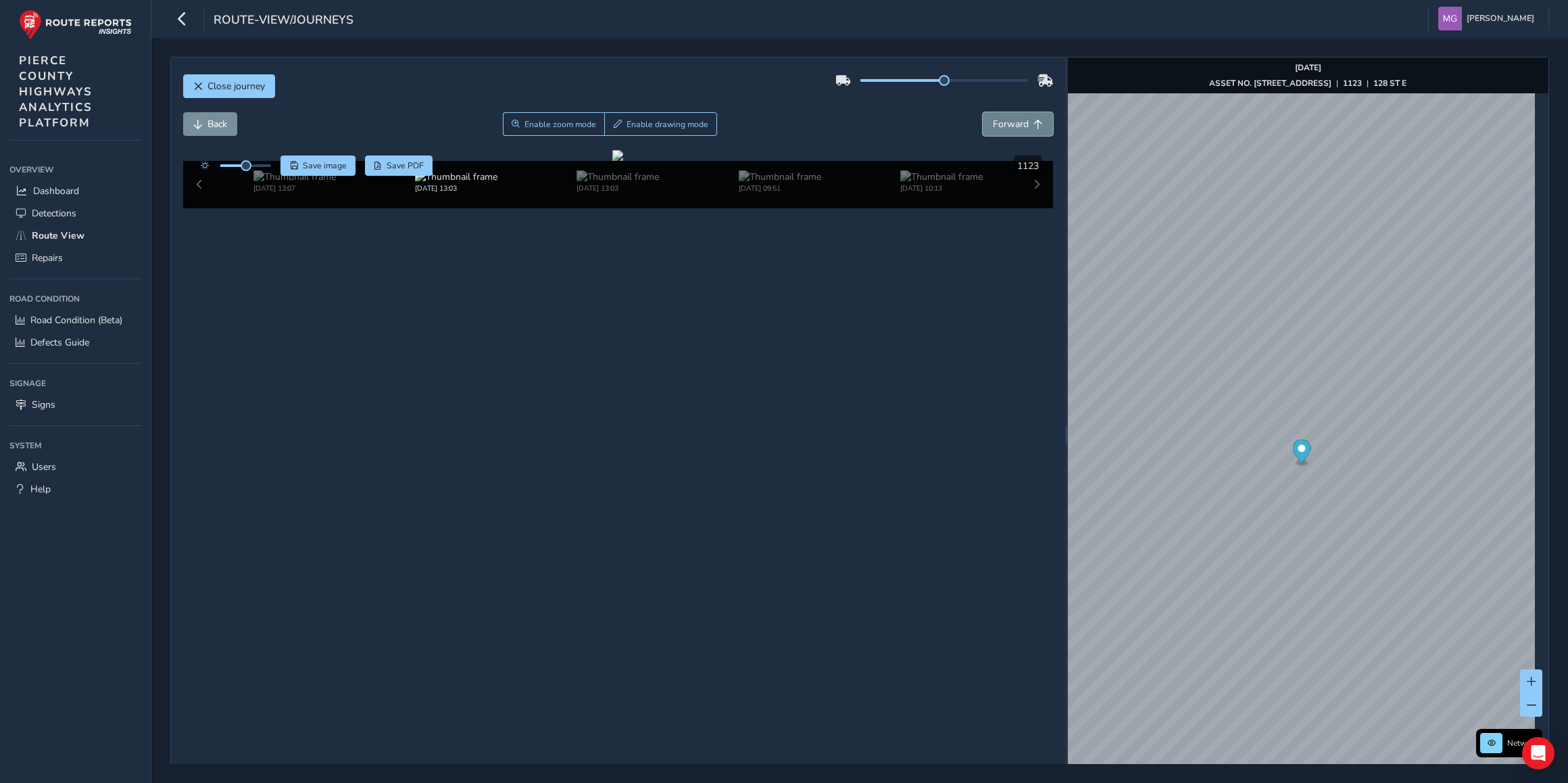
click at [1010, 121] on span "Forward" at bounding box center [1011, 124] width 36 height 13
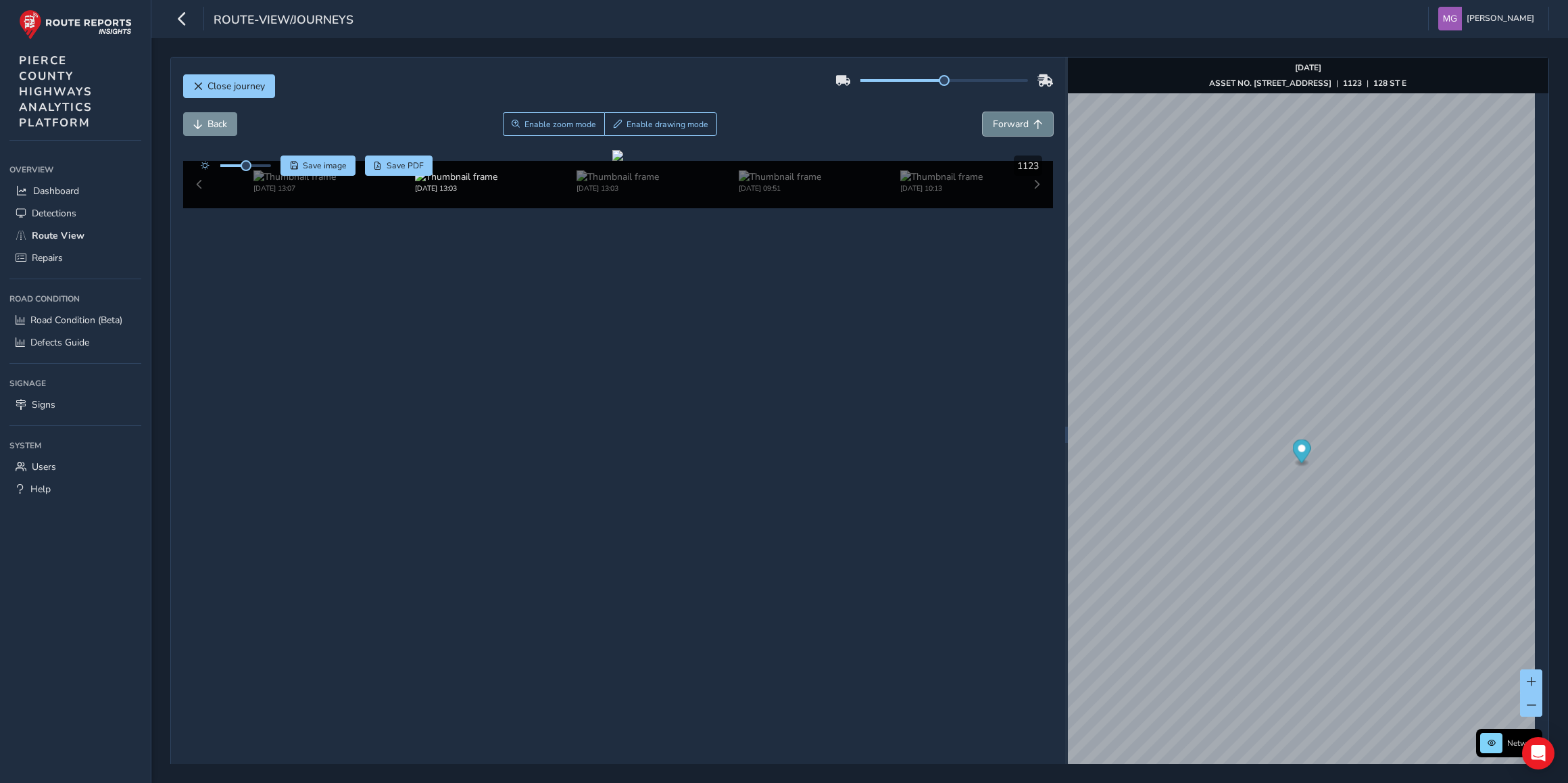
click at [1010, 121] on span "Forward" at bounding box center [1011, 124] width 36 height 13
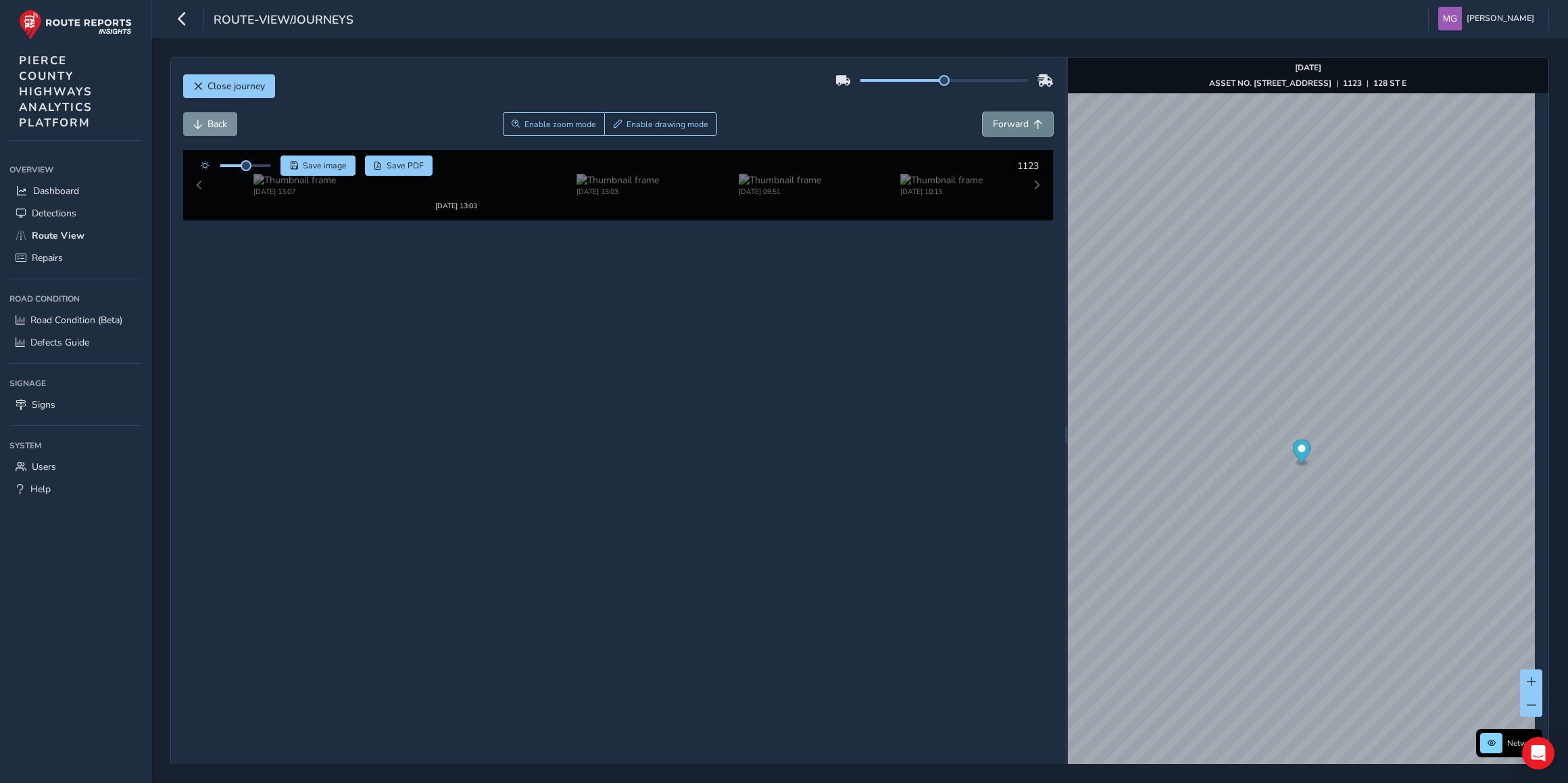
click at [1010, 121] on span "Forward" at bounding box center [1011, 124] width 36 height 13
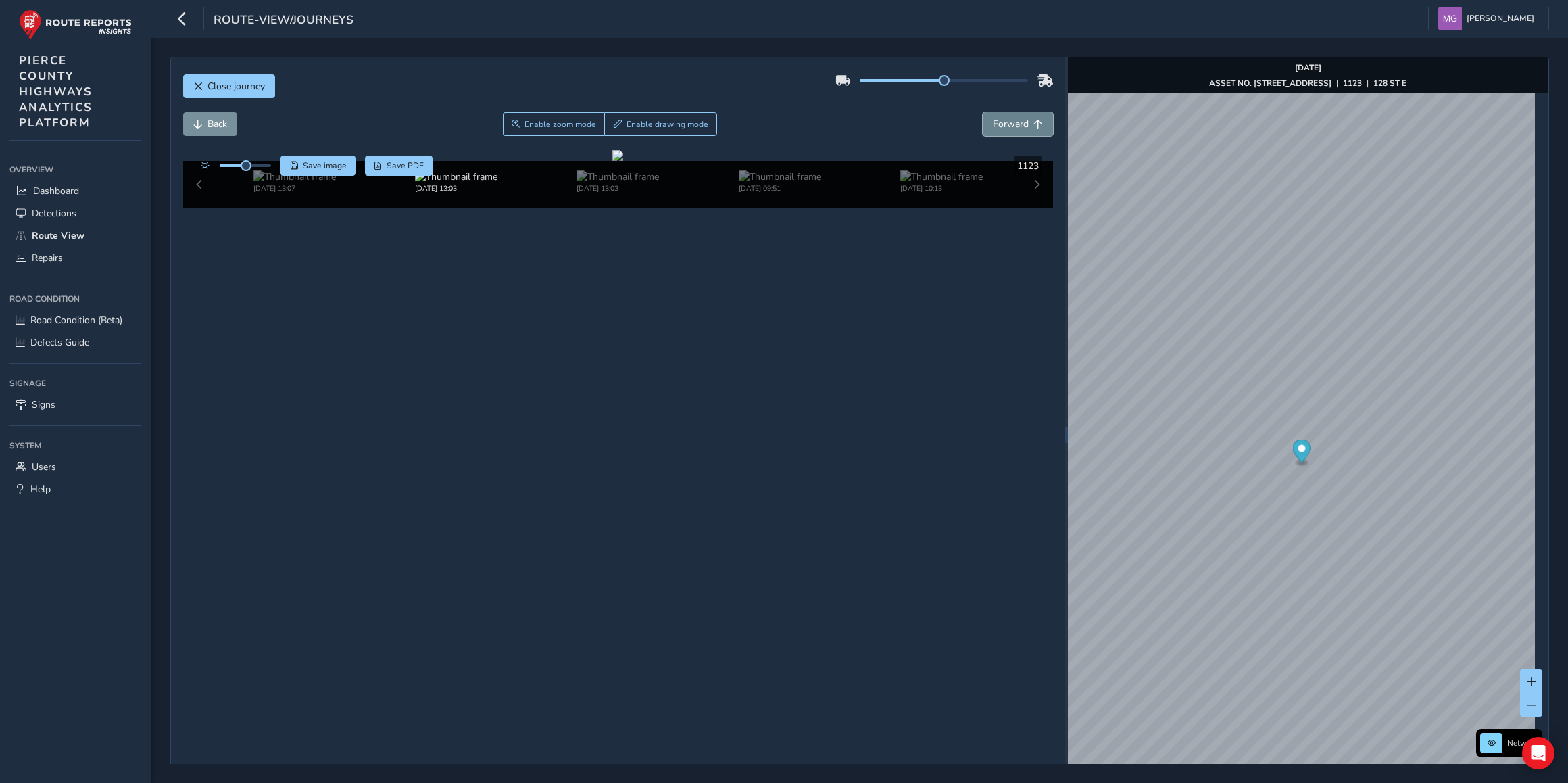
click at [1010, 121] on span "Forward" at bounding box center [1011, 124] width 36 height 13
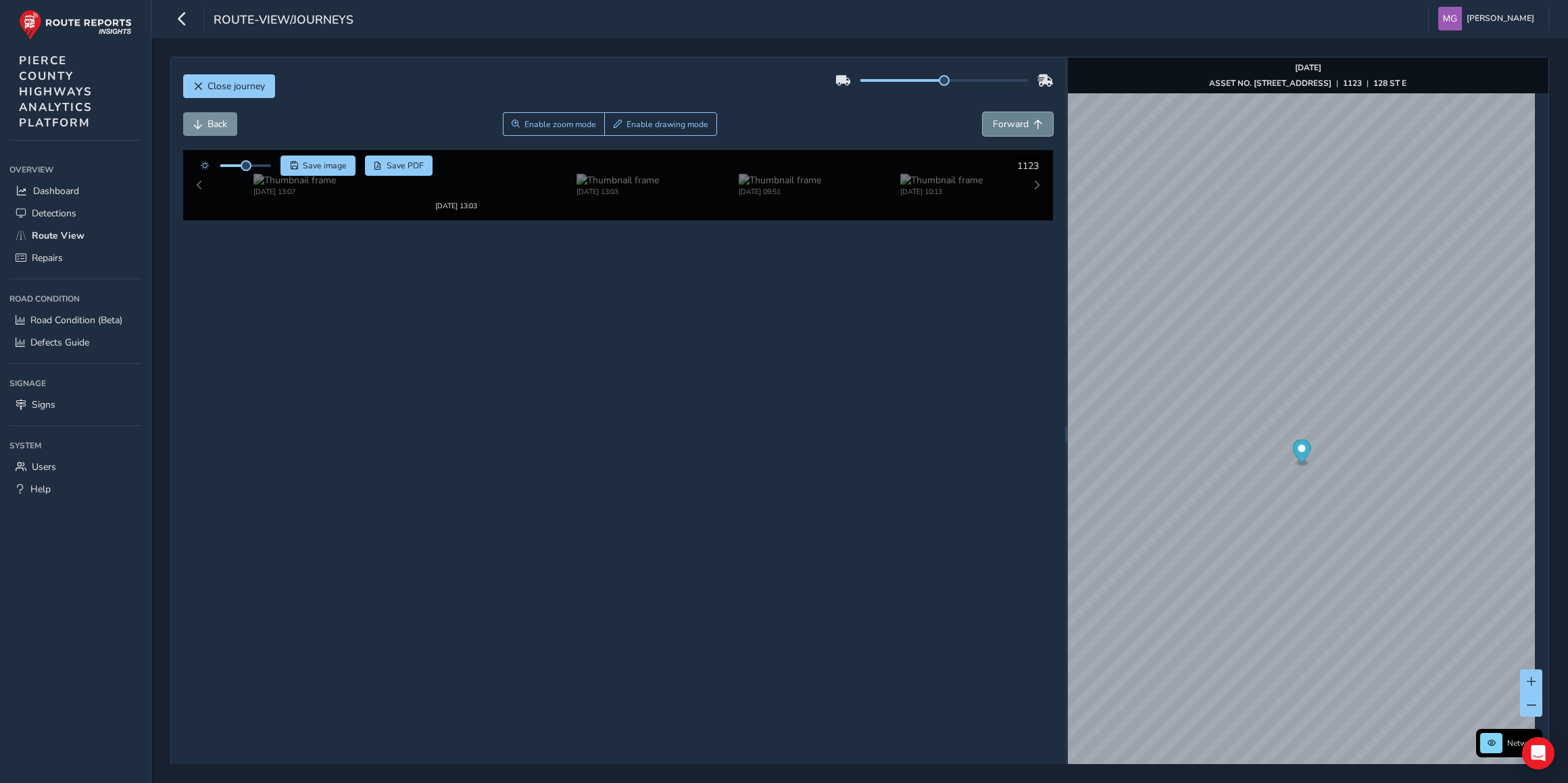
click at [1010, 121] on span "Forward" at bounding box center [1011, 124] width 36 height 13
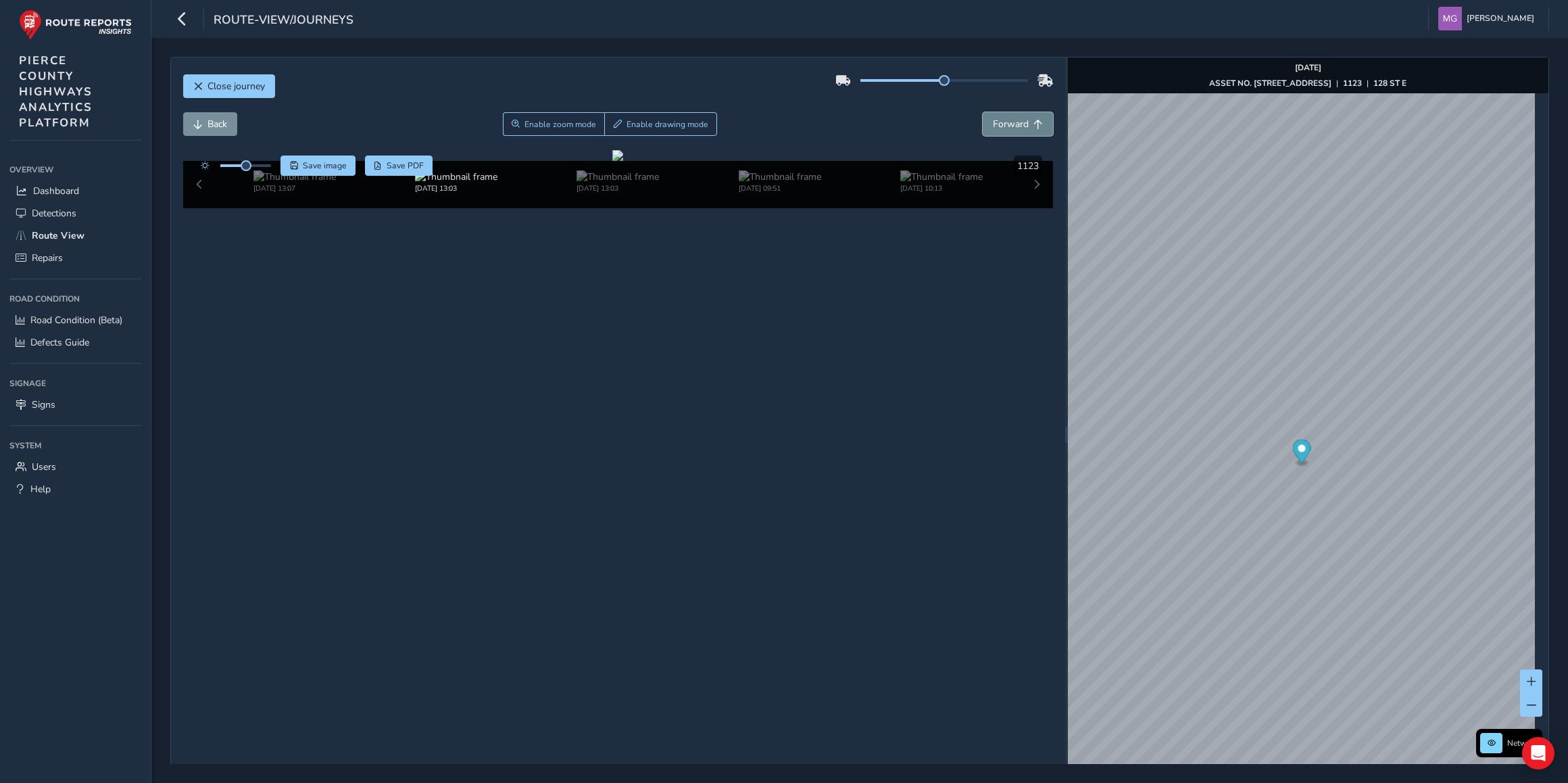
click at [1010, 121] on span "Forward" at bounding box center [1011, 124] width 36 height 13
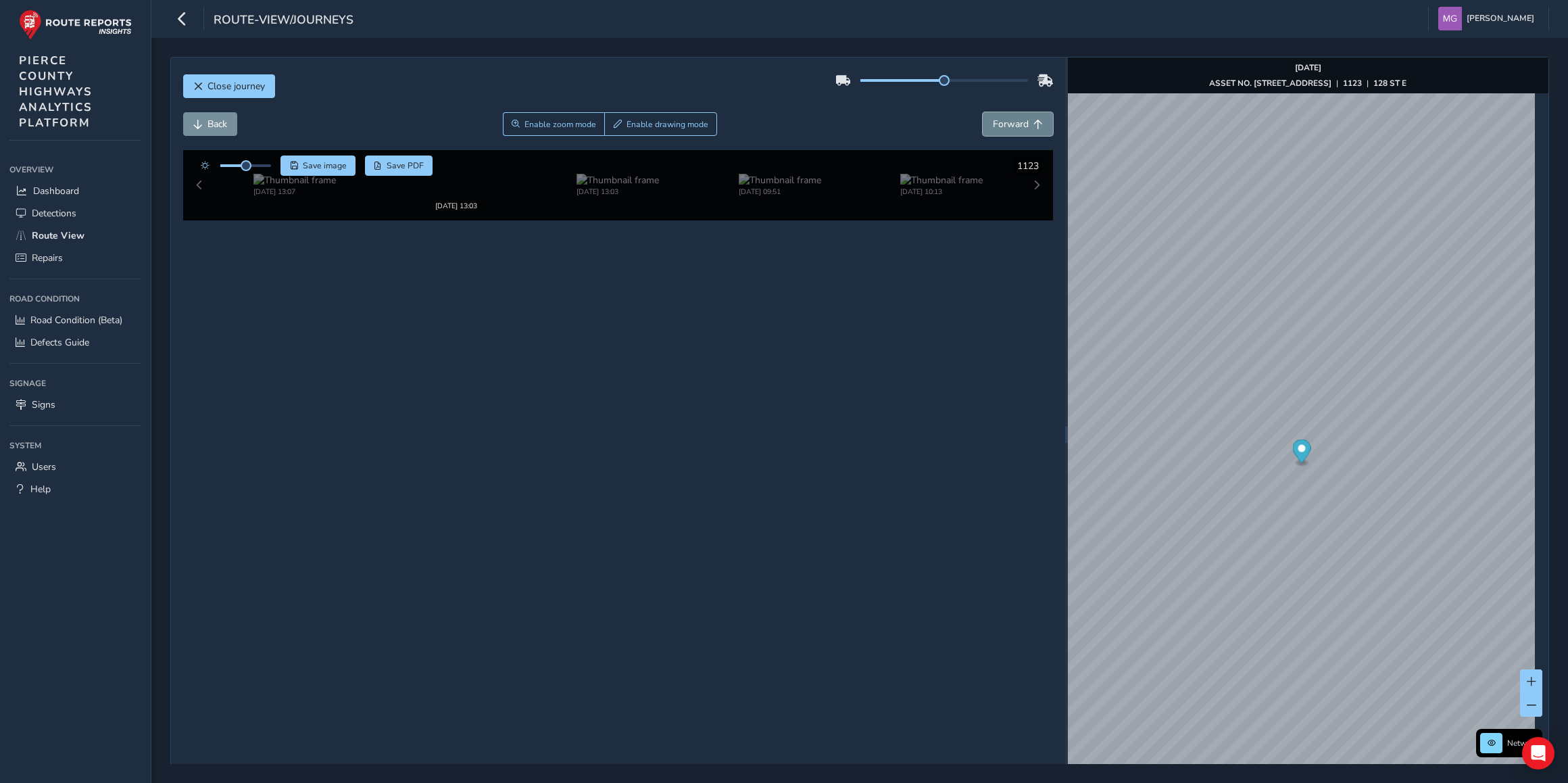
click at [1010, 121] on span "Forward" at bounding box center [1011, 124] width 36 height 13
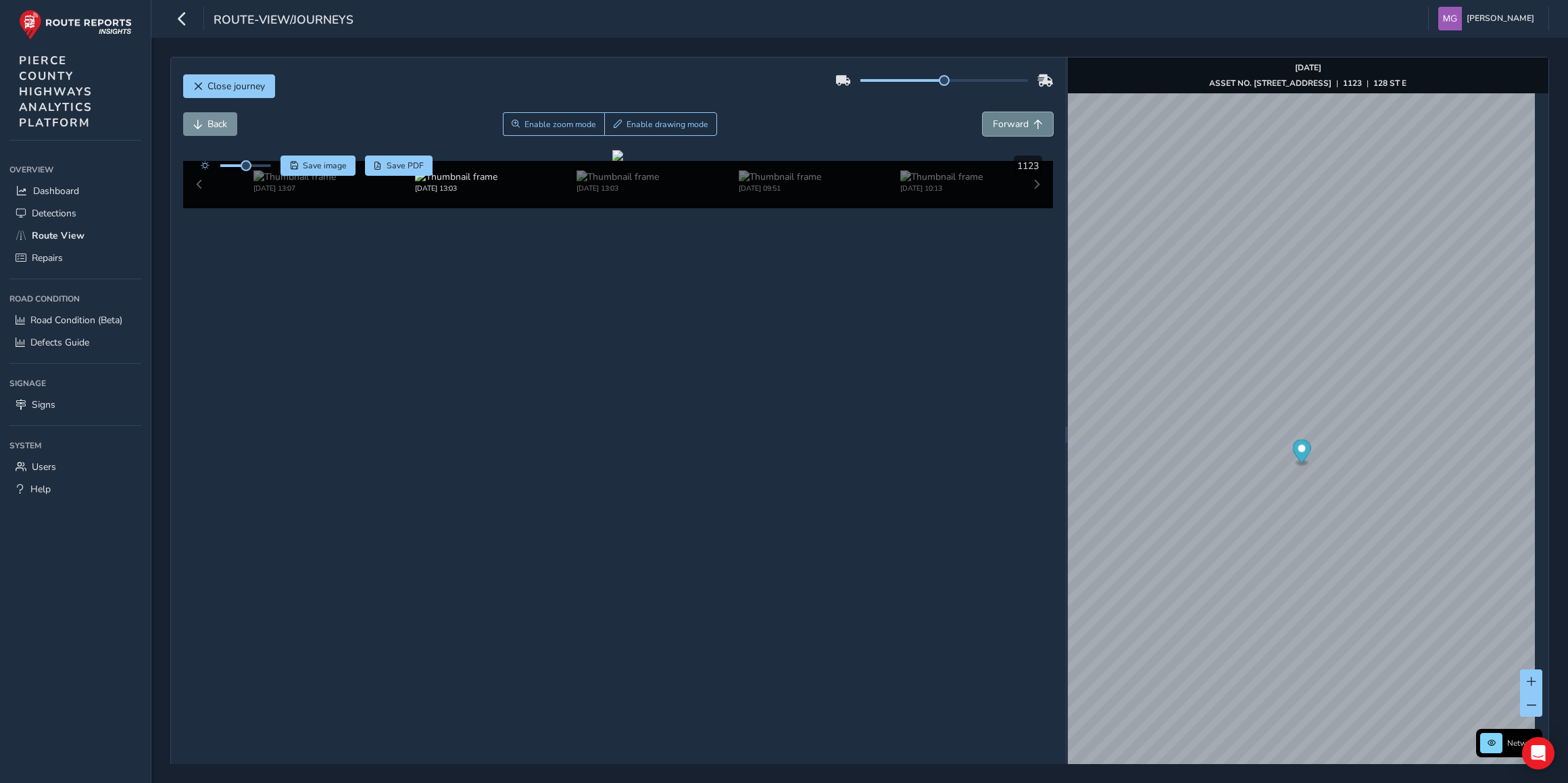
click at [1010, 121] on span "Forward" at bounding box center [1011, 124] width 36 height 13
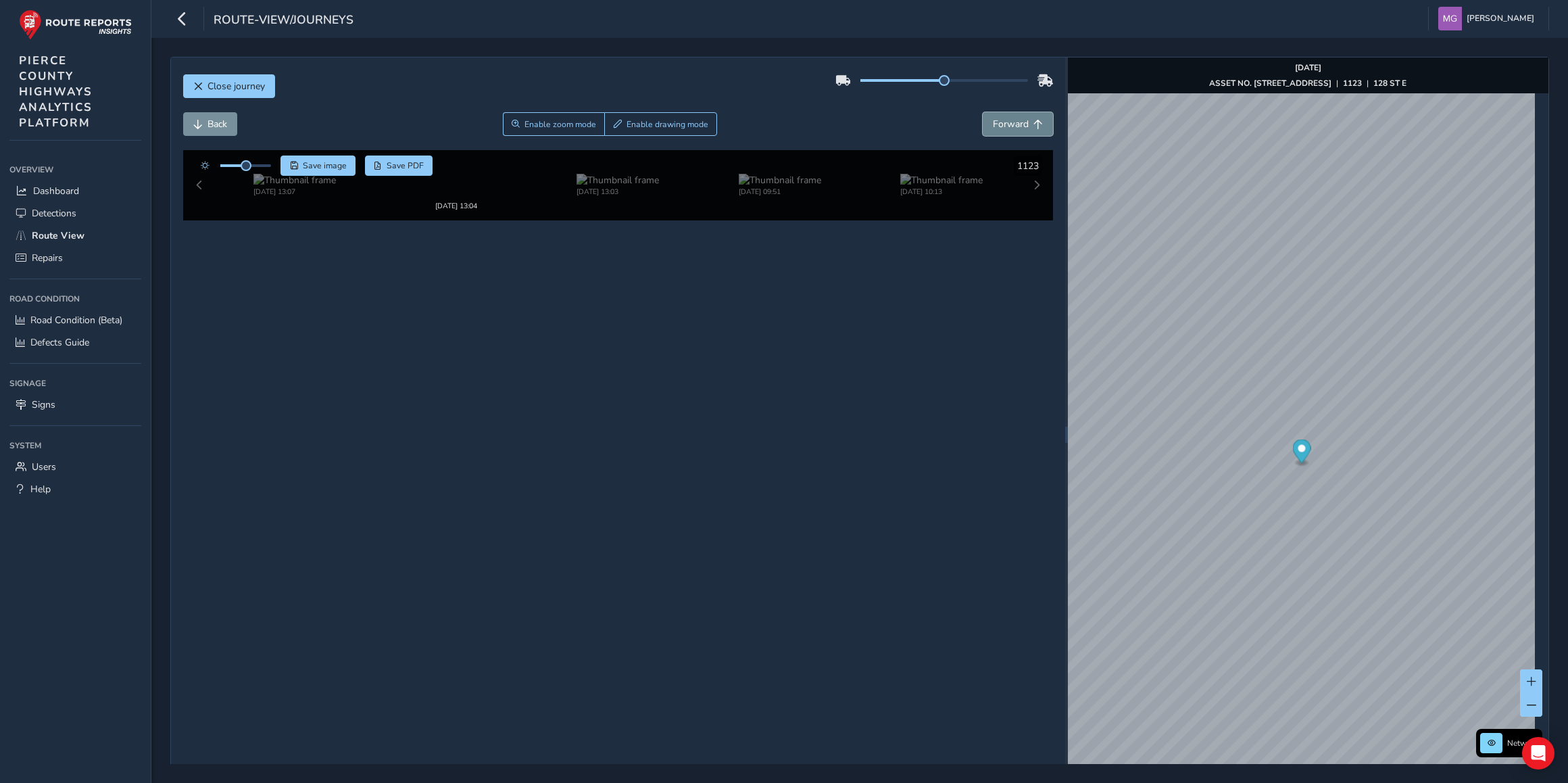
click at [1010, 121] on span "Forward" at bounding box center [1011, 124] width 36 height 13
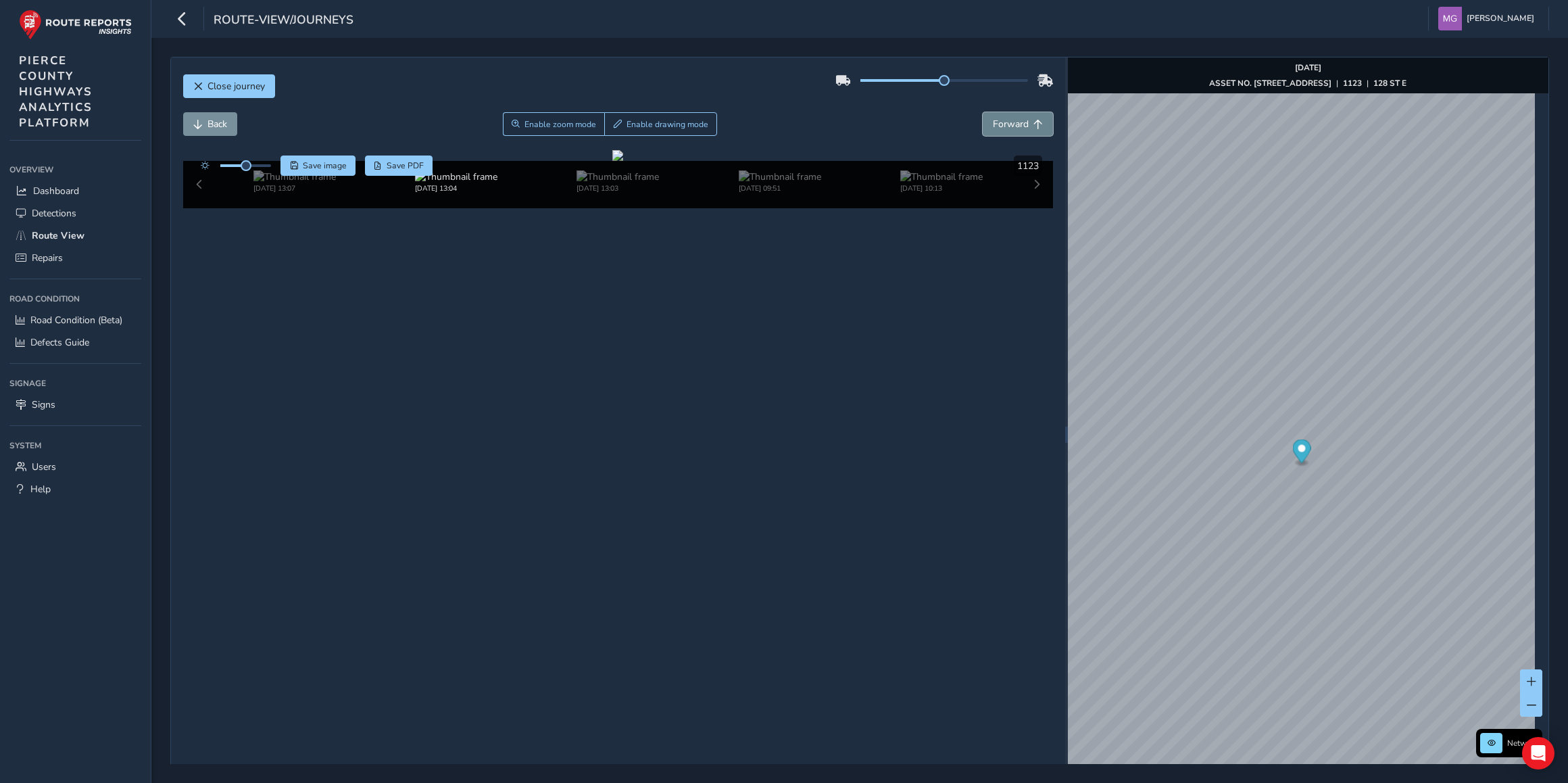
click at [1010, 121] on span "Forward" at bounding box center [1011, 124] width 36 height 13
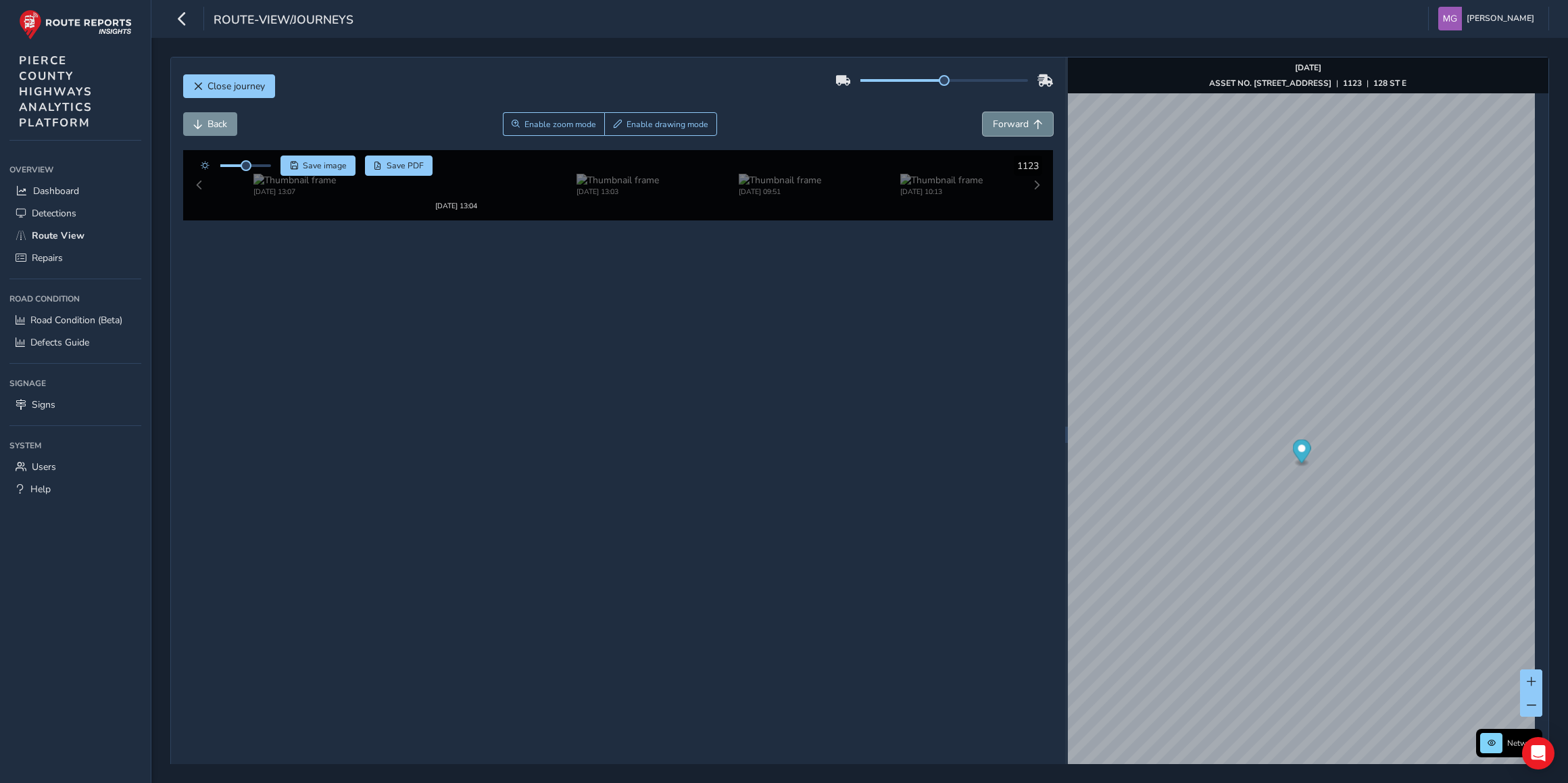
click at [1010, 121] on span "Forward" at bounding box center [1011, 124] width 36 height 13
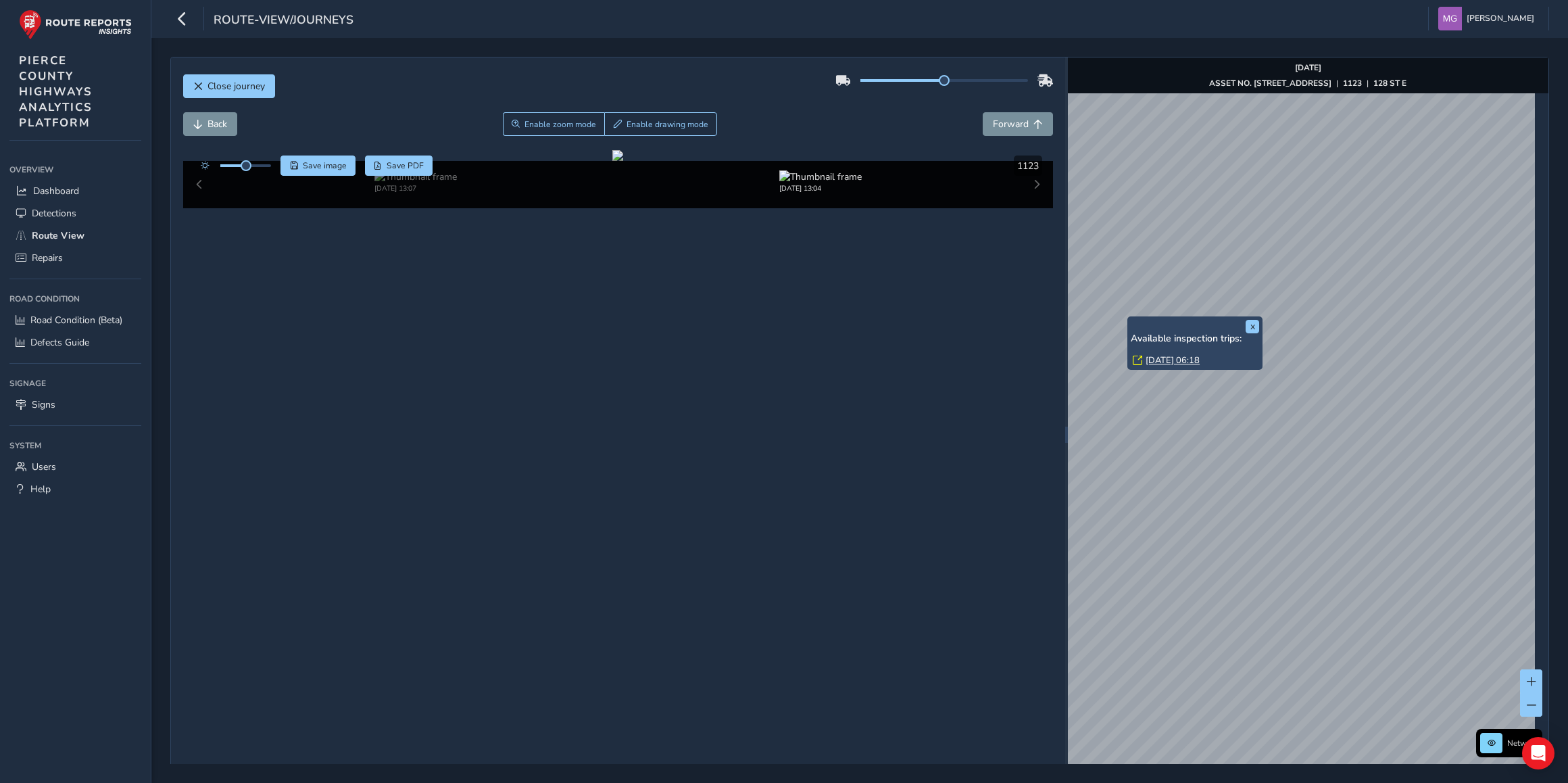
click at [542, 10] on div "route-view/journeys [PERSON_NAME] Colour Scheme: Dark Dim Light Logout" at bounding box center [860, 19] width 1417 height 38
